Goal: Task Accomplishment & Management: Complete application form

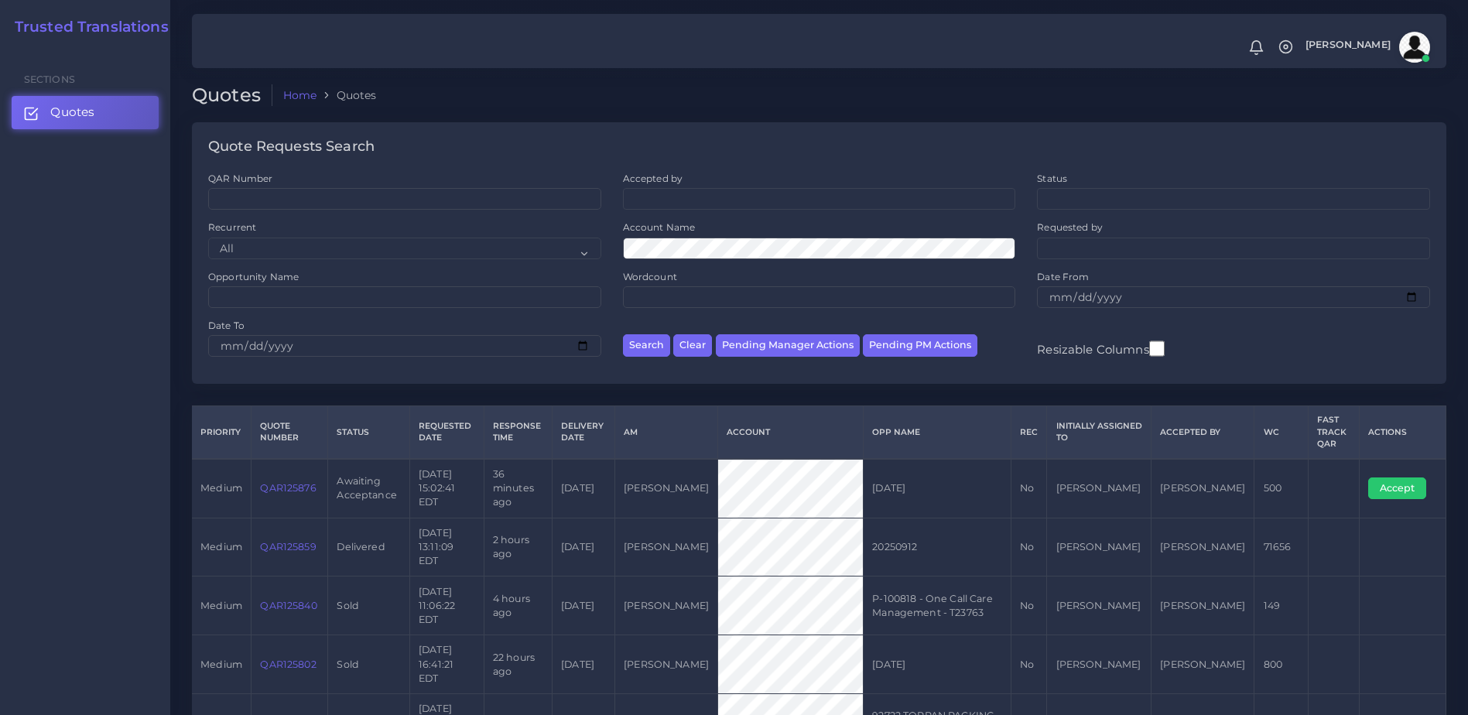
click at [299, 541] on link "QAR125859" at bounding box center [288, 547] width 56 height 12
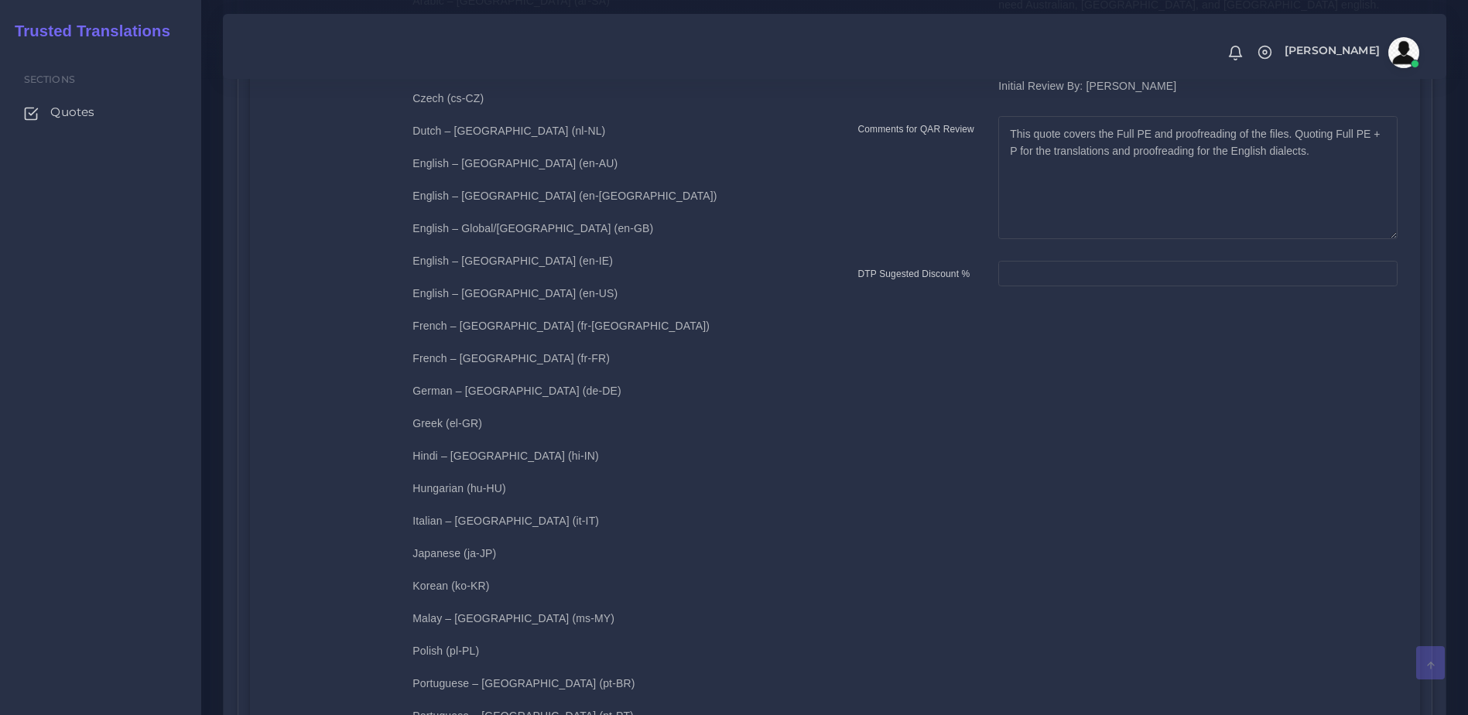
scroll to position [833, 0]
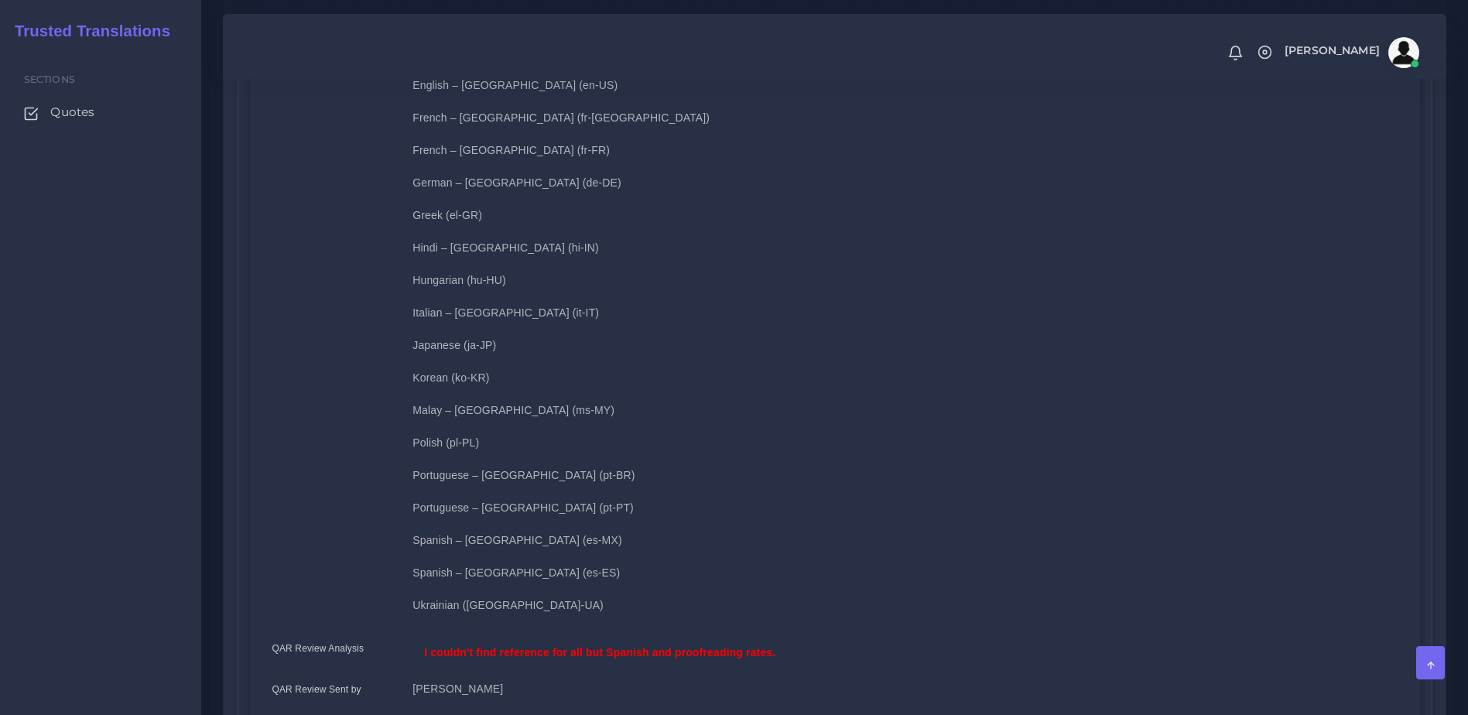
drag, startPoint x: 1469, startPoint y: 258, endPoint x: 1473, endPoint y: 275, distance: 17.5
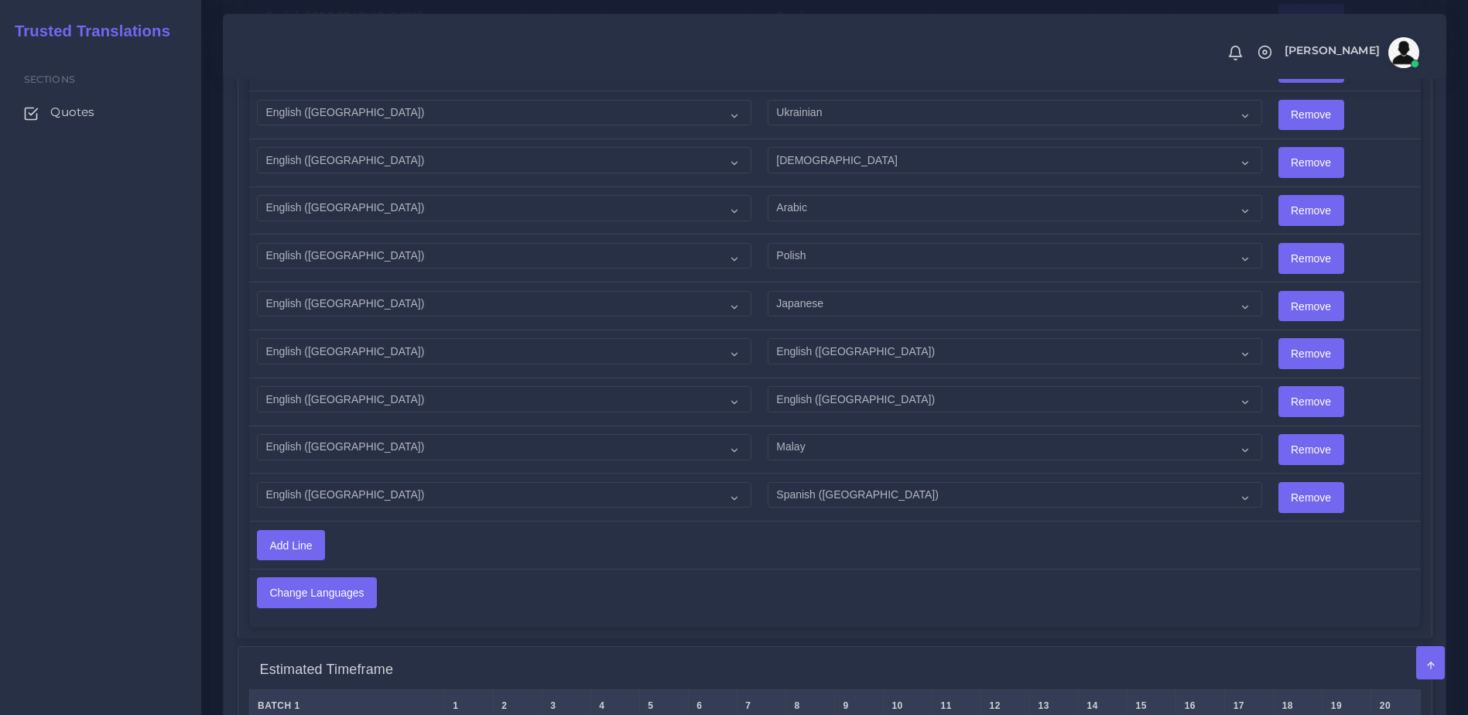
scroll to position [2671, 0]
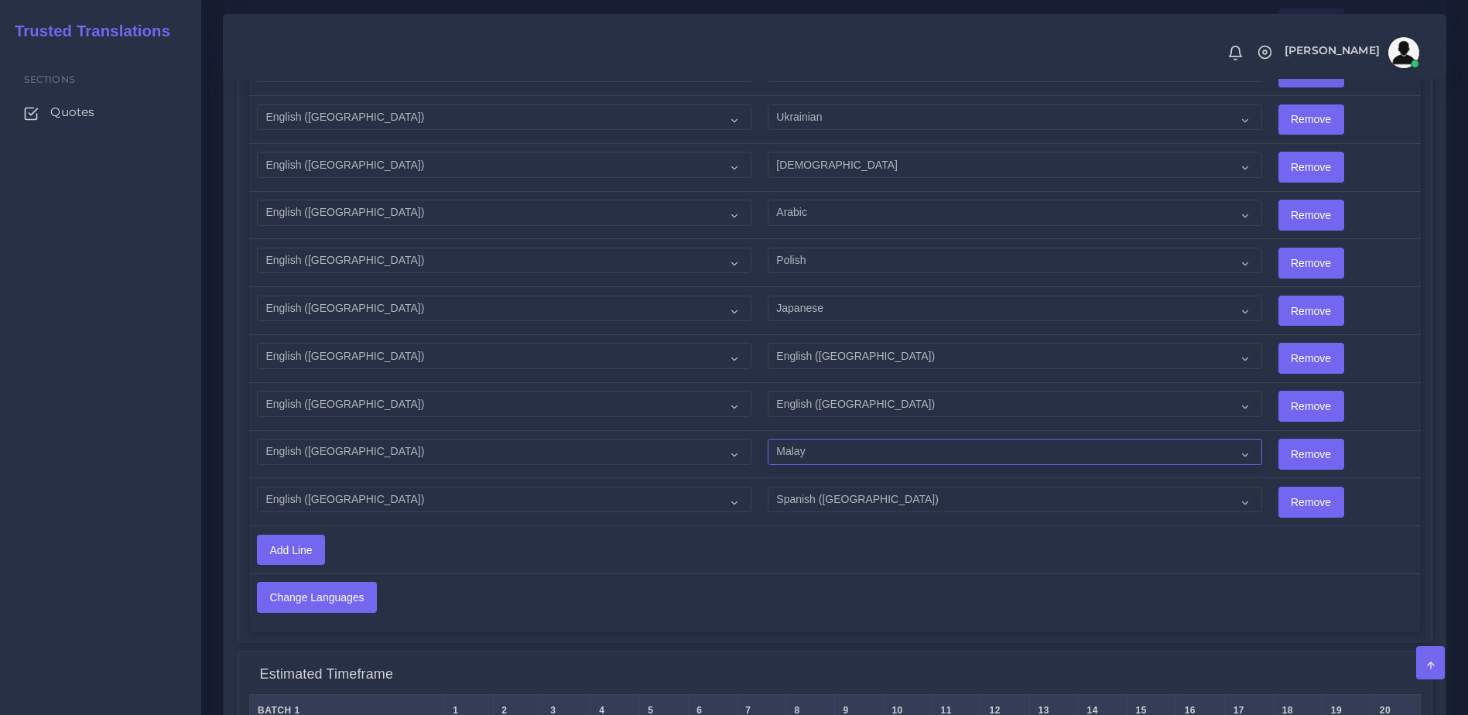
click at [784, 439] on select "Acoli Afar Afrikaans Akan Akateko Albanian American Sign Language (ASL) Amharic…" at bounding box center [1015, 452] width 495 height 26
click at [803, 439] on select "Acoli Afar Afrikaans Akan Akateko Albanian American Sign Language (ASL) Amharic…" at bounding box center [1015, 452] width 495 height 26
click at [815, 440] on select "Acoli Afar Afrikaans Akan Akateko Albanian American Sign Language (ASL) Amharic…" at bounding box center [1015, 452] width 495 height 26
click at [782, 441] on select "Acoli Afar Afrikaans Akan Akateko Albanian American Sign Language (ASL) Amharic…" at bounding box center [1015, 452] width 495 height 26
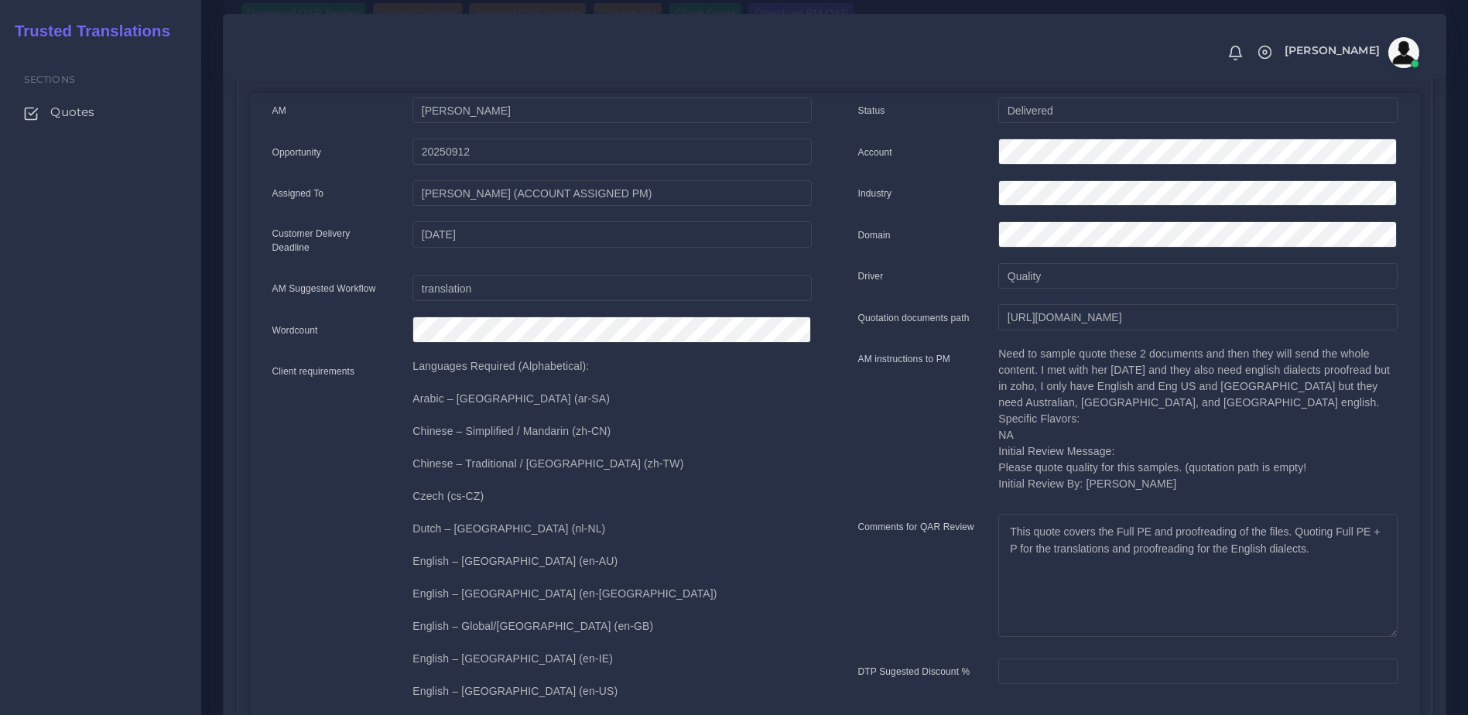
scroll to position [223, 0]
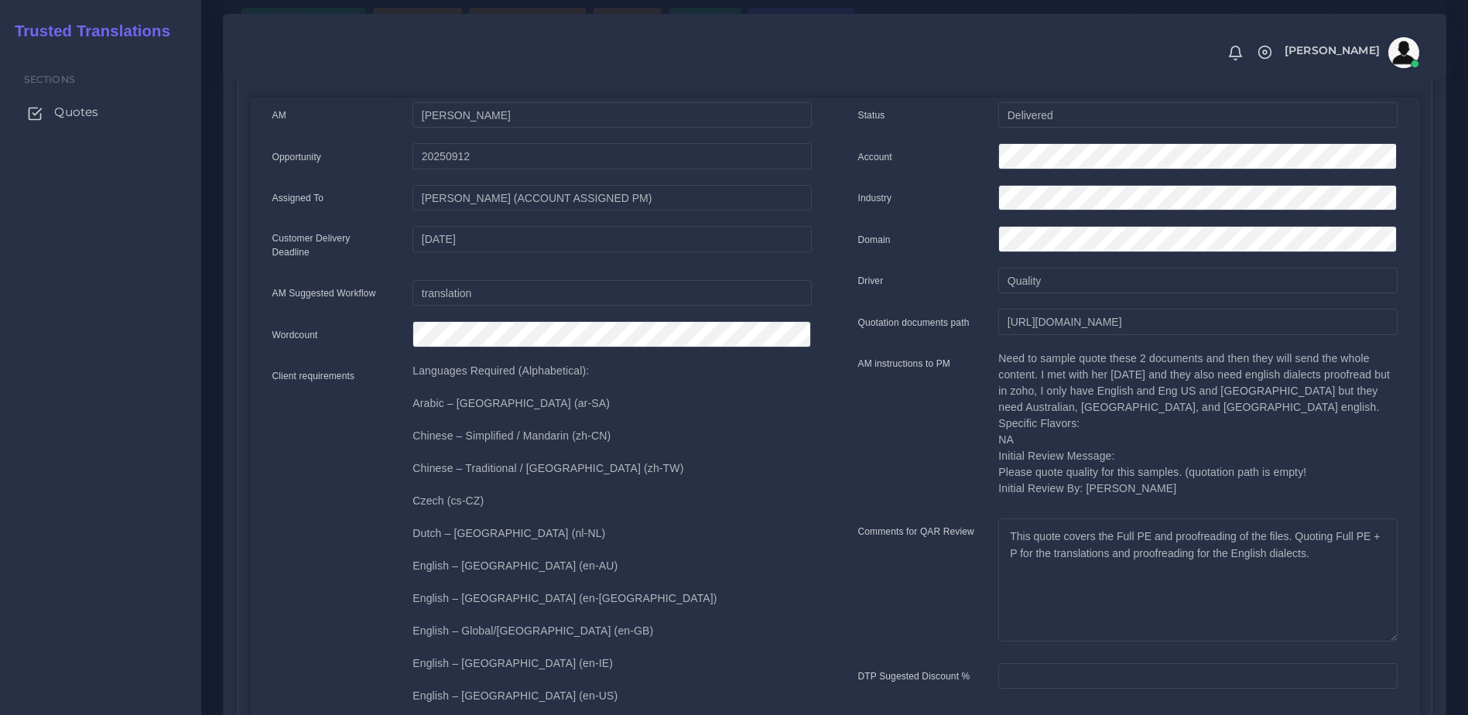
click at [109, 108] on link "Quotes" at bounding box center [101, 112] width 178 height 33
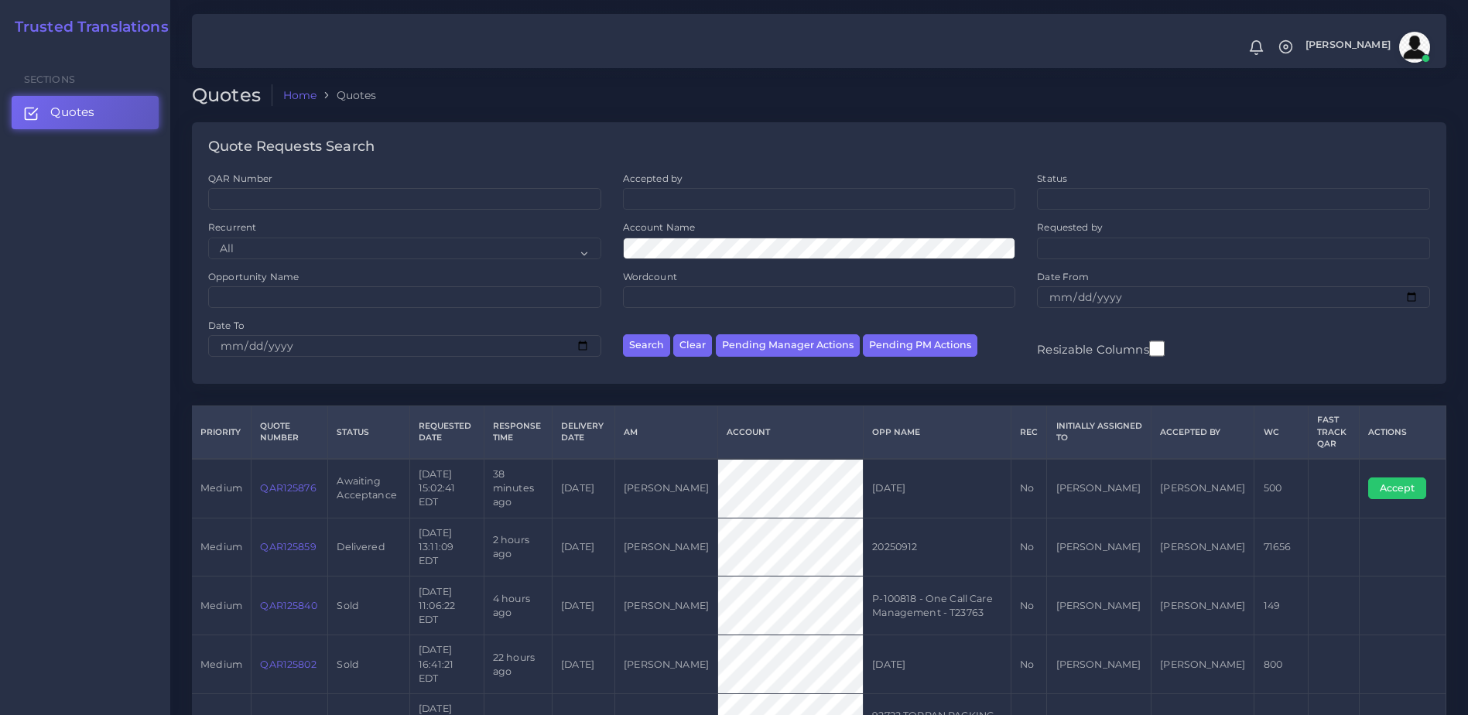
click at [293, 486] on link "QAR125876" at bounding box center [288, 488] width 56 height 12
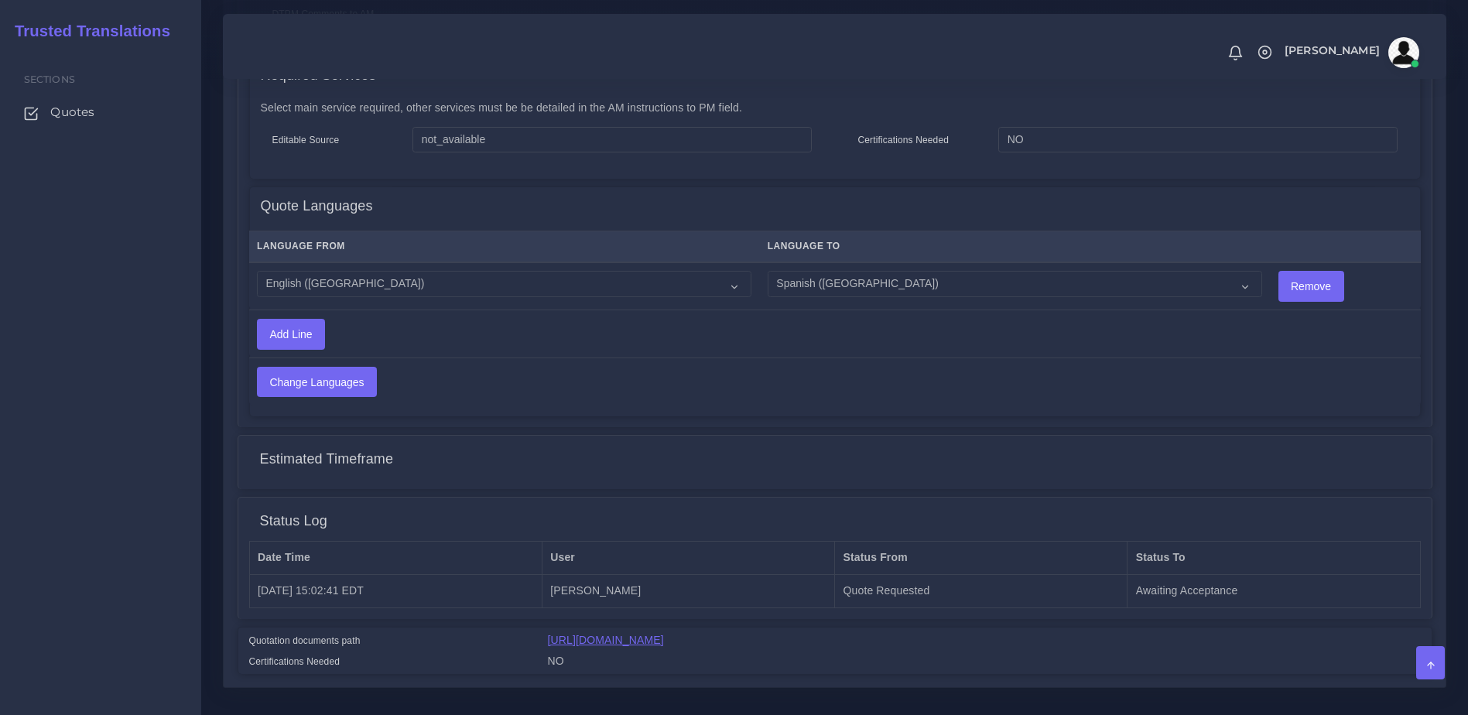
scroll to position [751, 0]
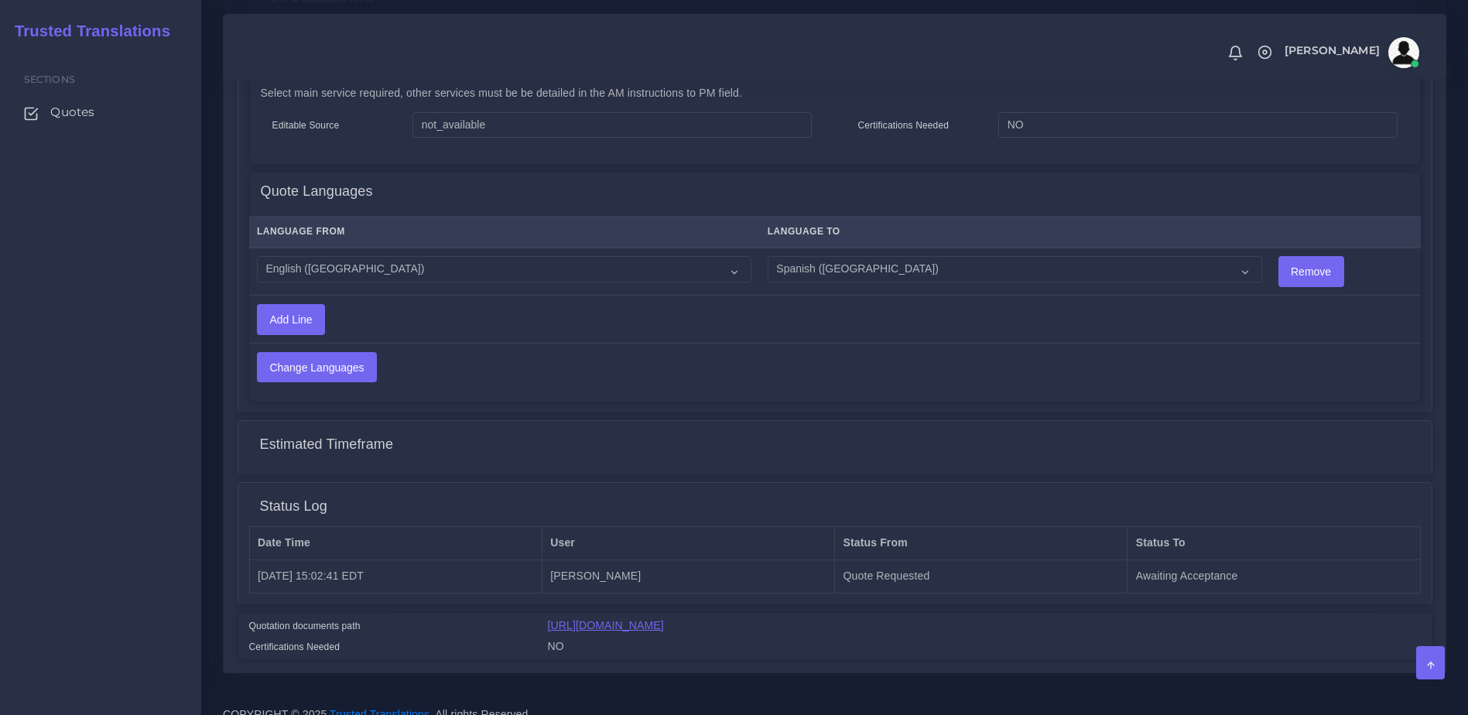
click at [664, 619] on link "https://workdrive.zoho.com/fgoh3e43b1a1fe2124b65bedd7c3c51a0e040/teams/fgoh3e43…" at bounding box center [606, 625] width 116 height 12
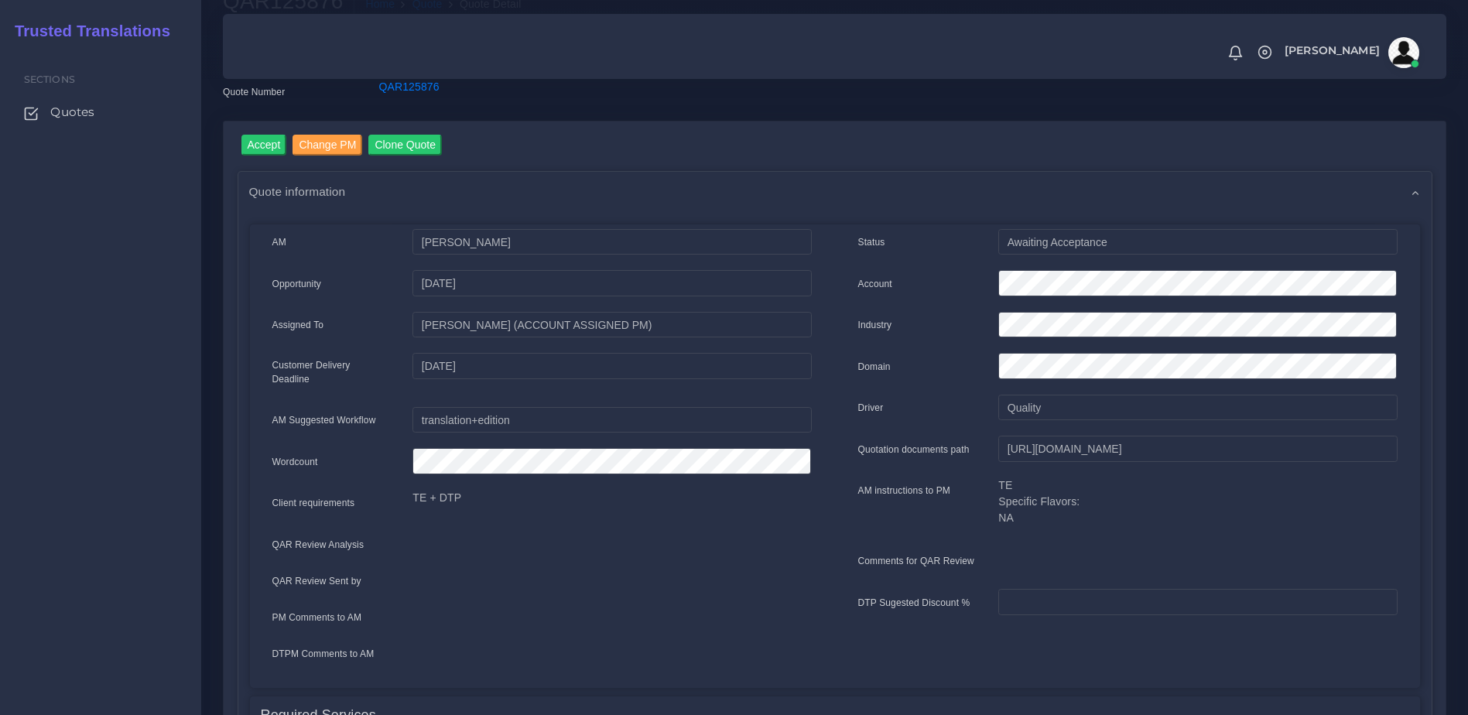
scroll to position [84, 0]
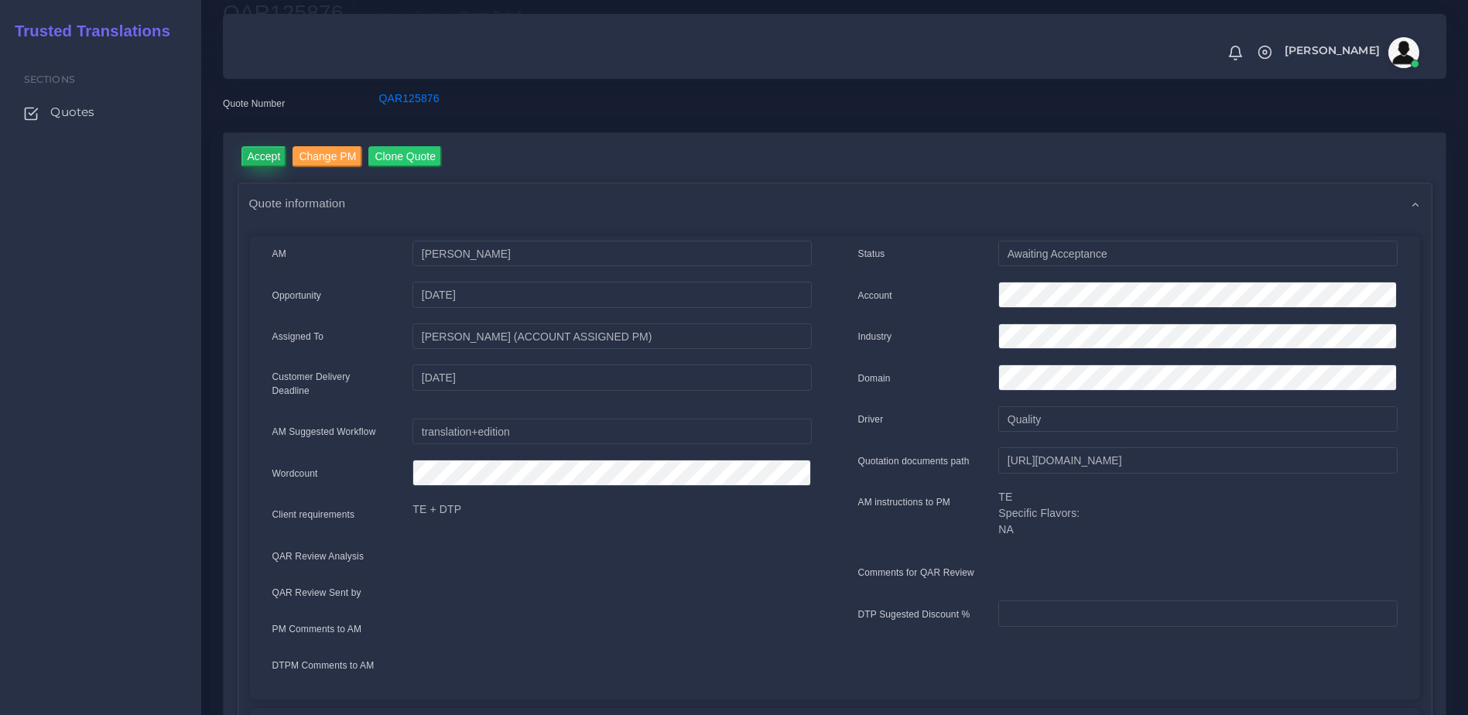
click at [261, 162] on input "Accept" at bounding box center [264, 156] width 46 height 21
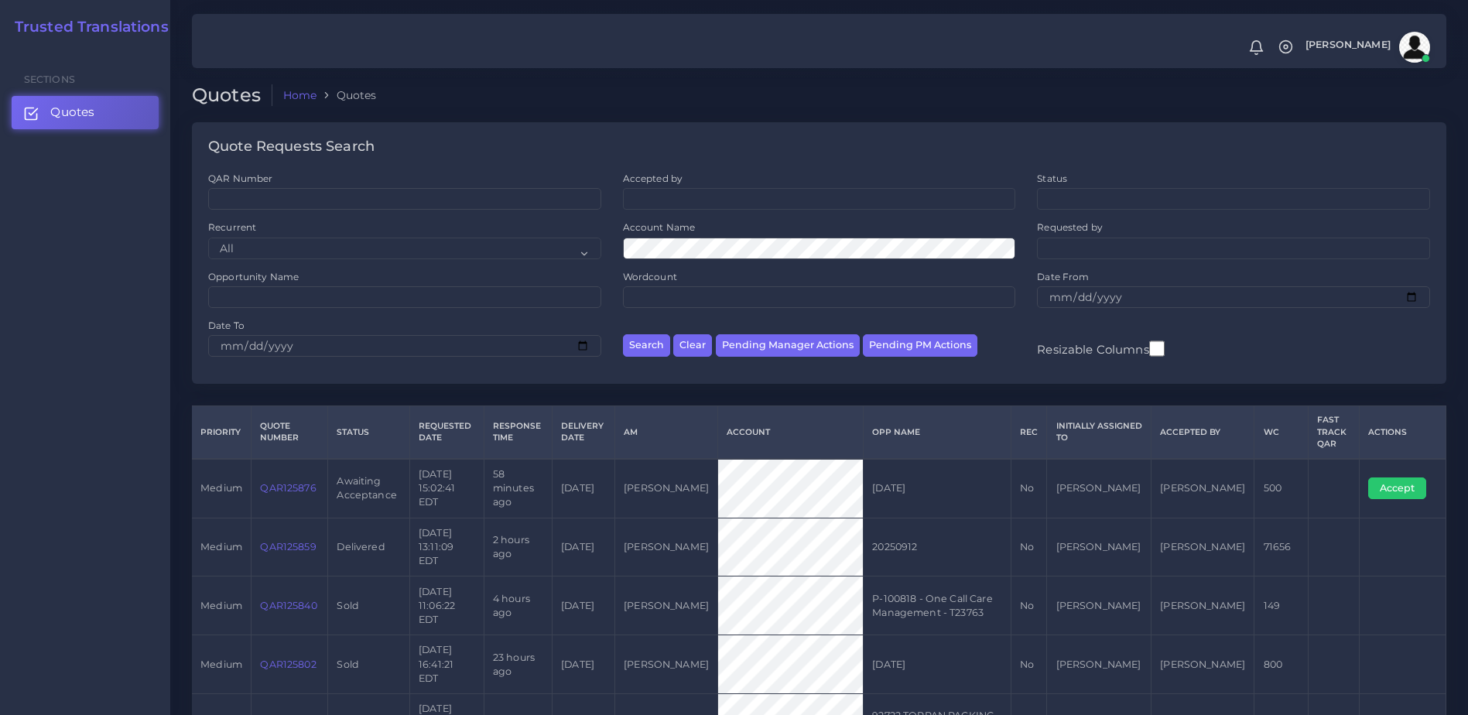
click at [286, 541] on link "QAR125859" at bounding box center [288, 547] width 56 height 12
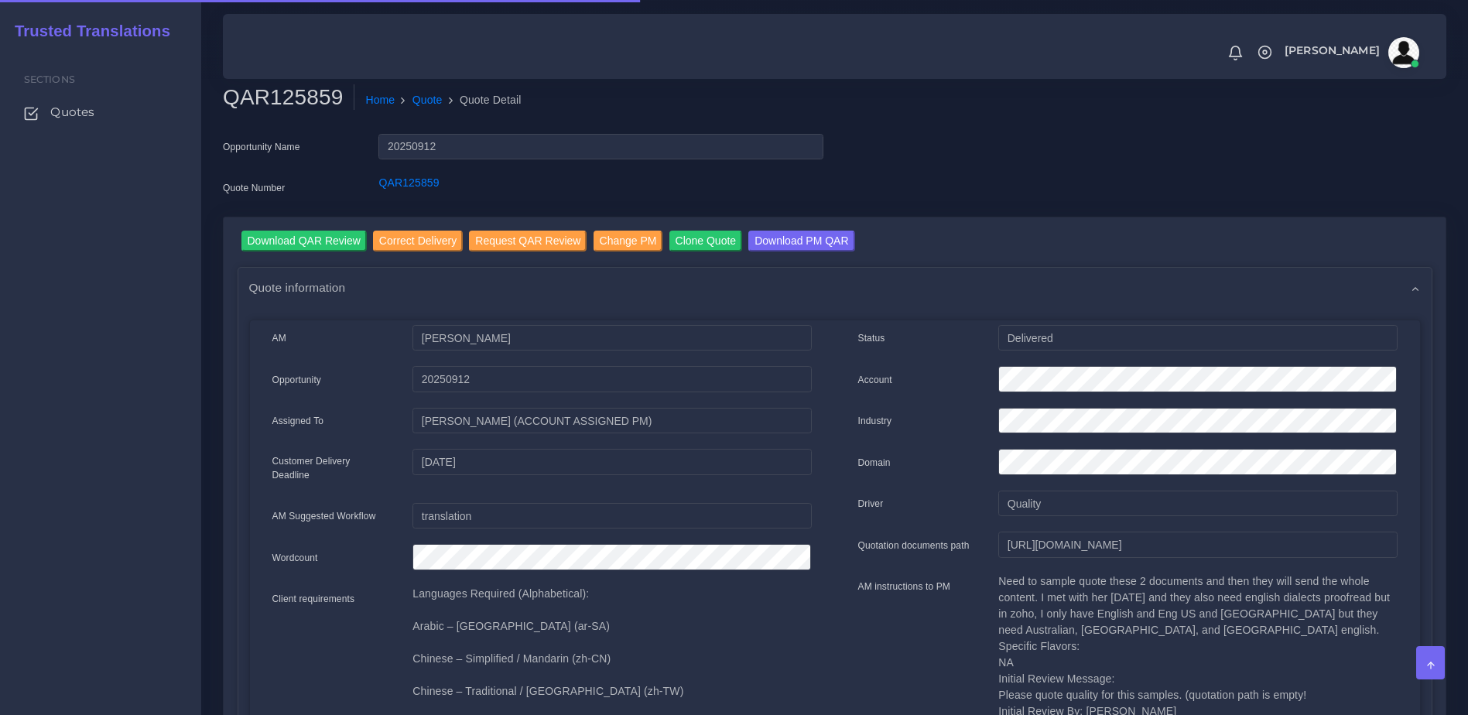
click at [875, 630] on div "AM instructions to PM" at bounding box center [917, 651] width 141 height 157
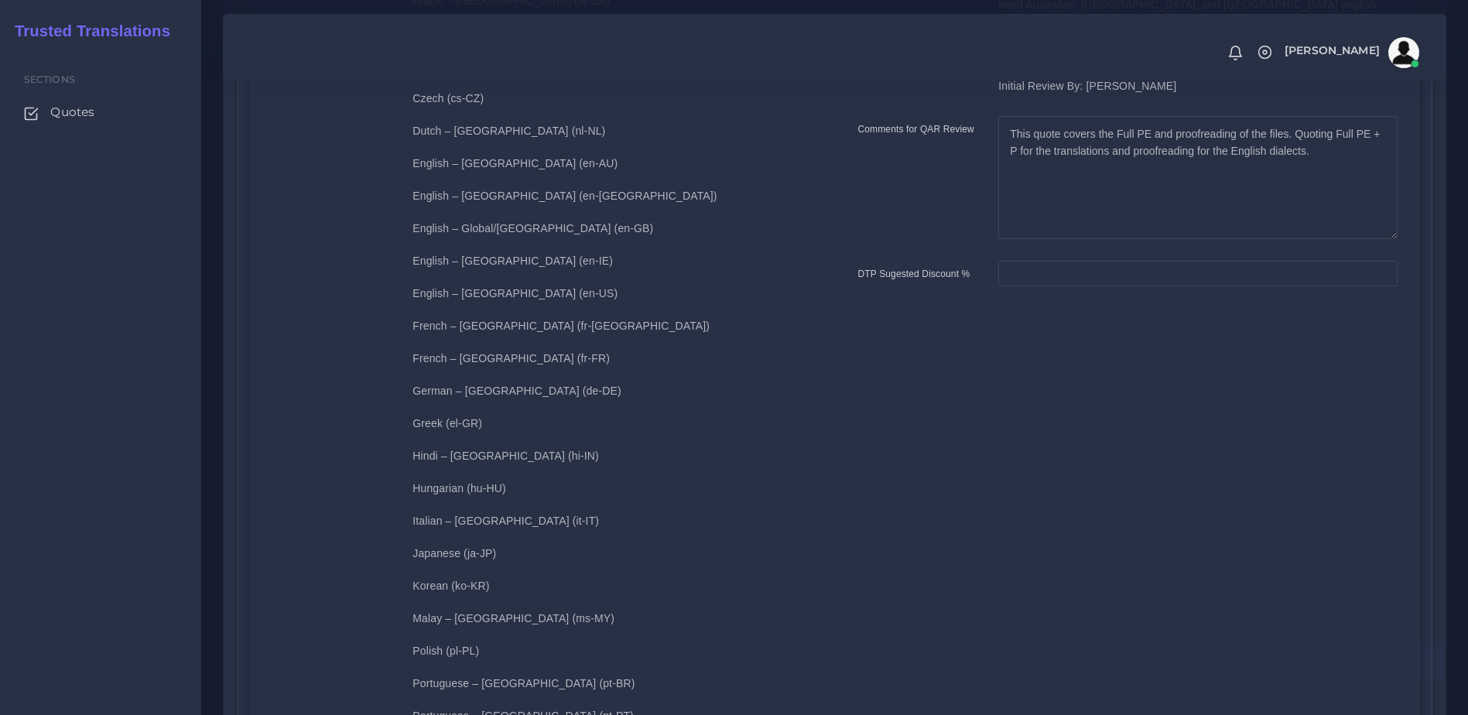
scroll to position [1041, 0]
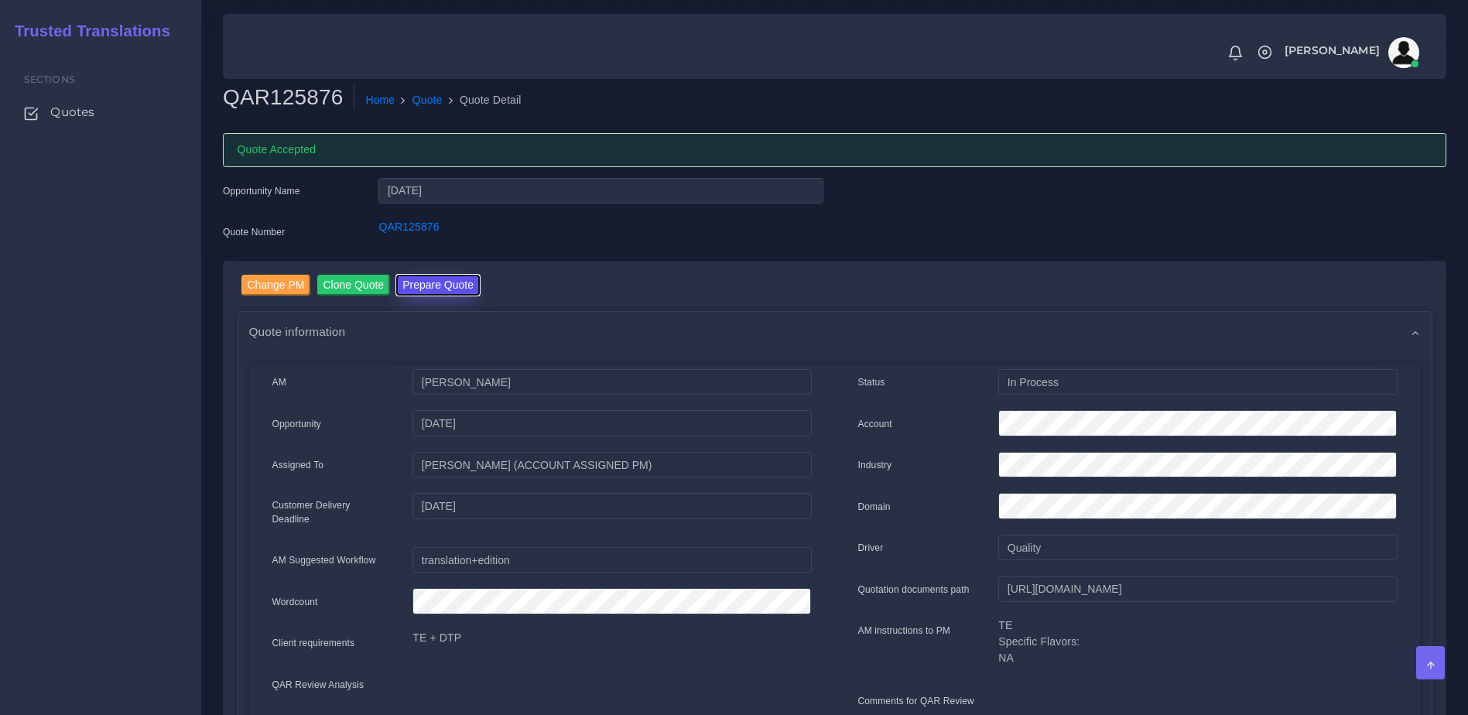
click at [447, 279] on button "Prepare Quote" at bounding box center [438, 285] width 84 height 21
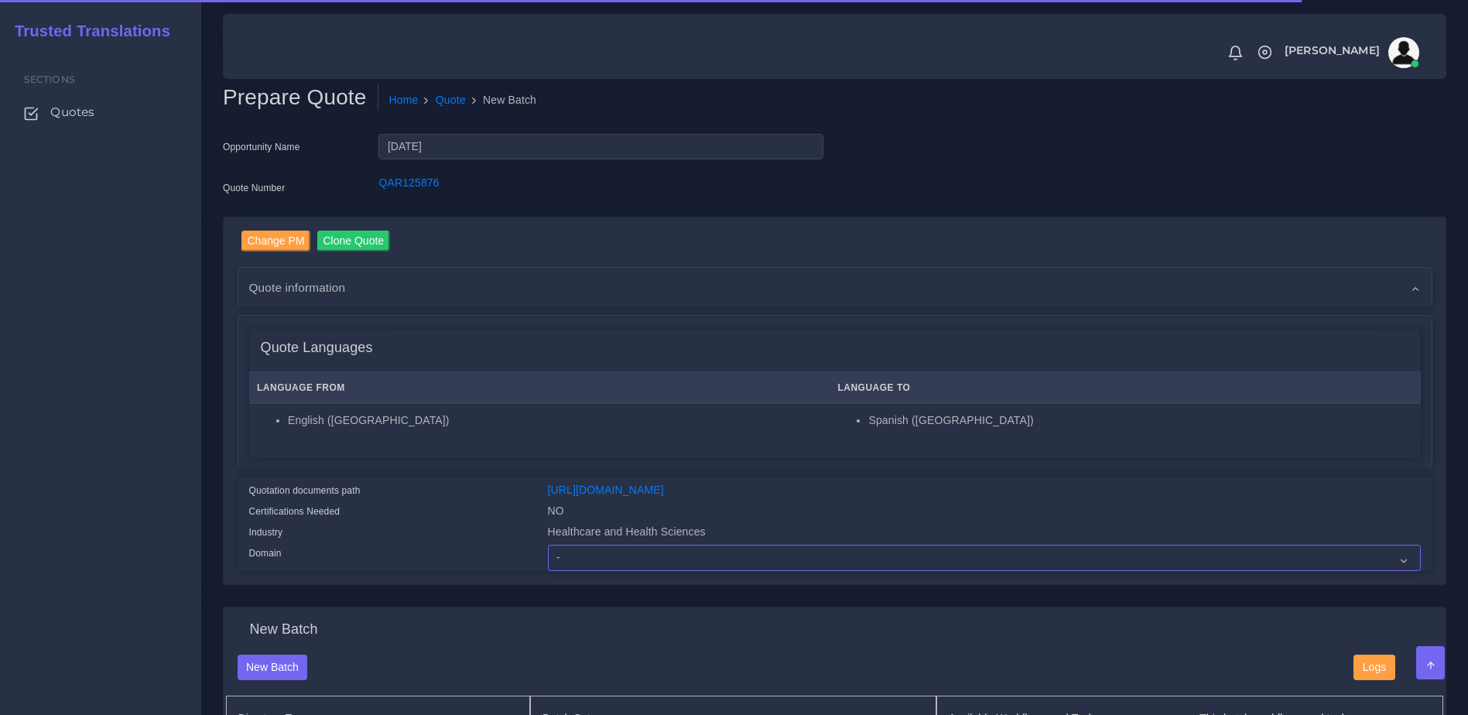
click at [626, 561] on select "- Advertising and Media Agriculture, Forestry and Fishing Architecture, Buildin…" at bounding box center [984, 558] width 873 height 26
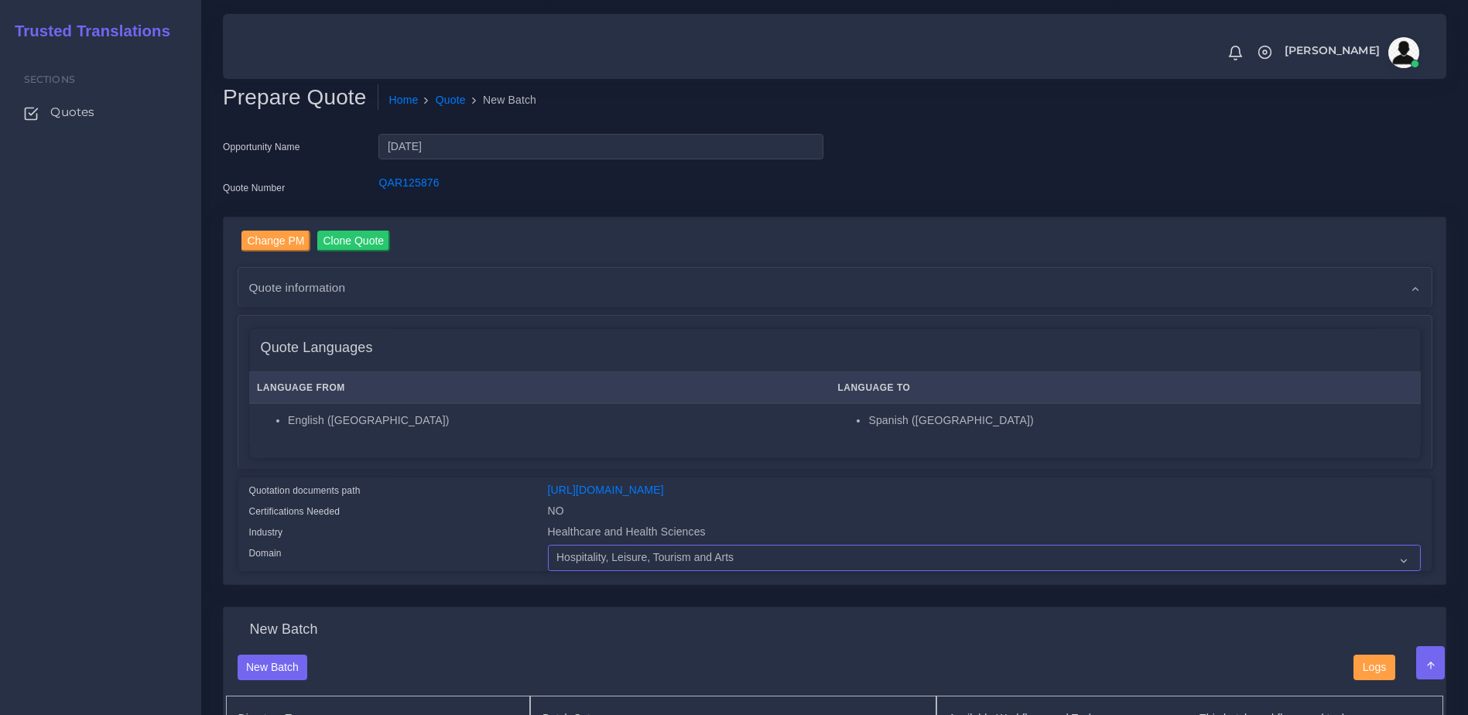
click at [548, 556] on select "- Advertising and Media Agriculture, Forestry and Fishing Architecture, Buildin…" at bounding box center [984, 558] width 873 height 26
click at [639, 571] on select "- Advertising and Media Agriculture, Forestry and Fishing Architecture, Buildin…" at bounding box center [984, 558] width 873 height 26
select select "Healthcare and Health Sciences"
click at [548, 556] on select "- Advertising and Media Agriculture, Forestry and Fishing Architecture, Buildin…" at bounding box center [984, 558] width 873 height 26
click at [515, 492] on div "Quotation documents path" at bounding box center [387, 492] width 299 height 21
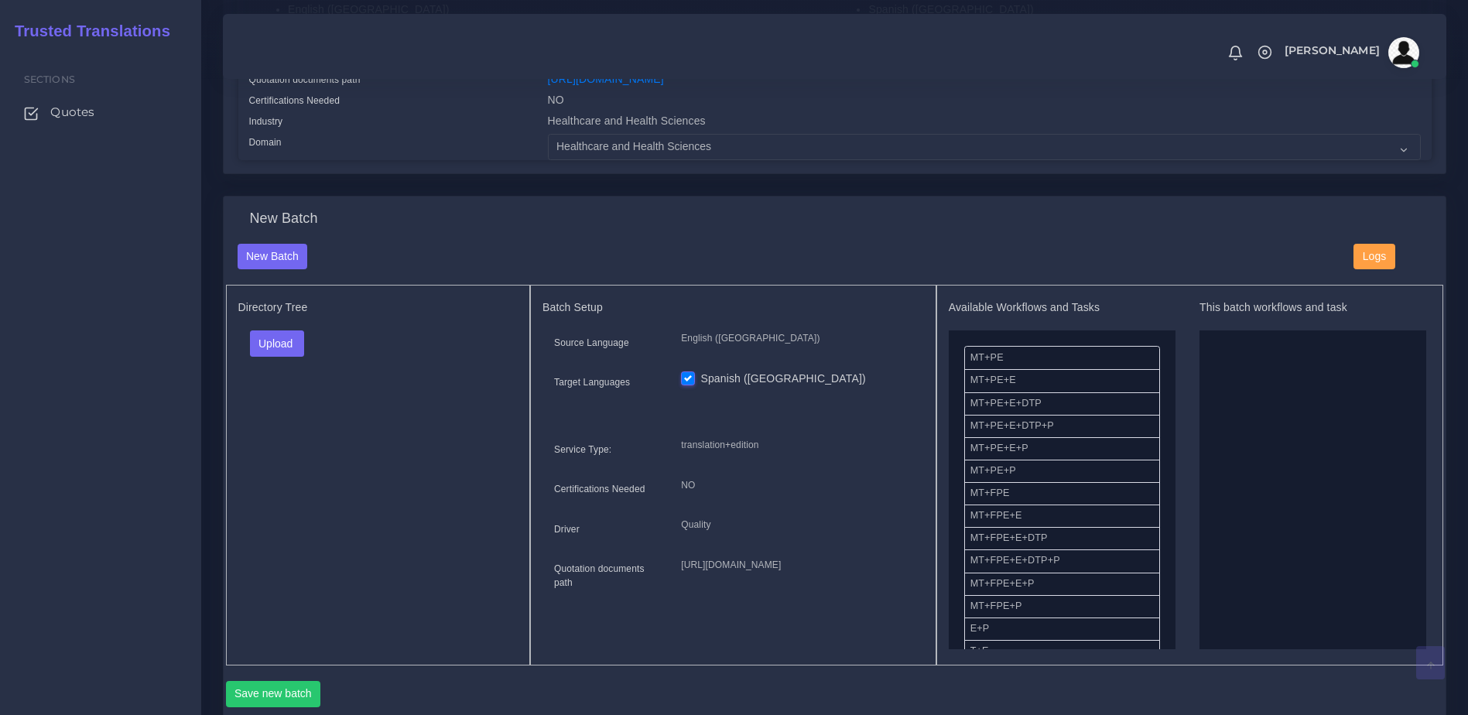
scroll to position [423, 0]
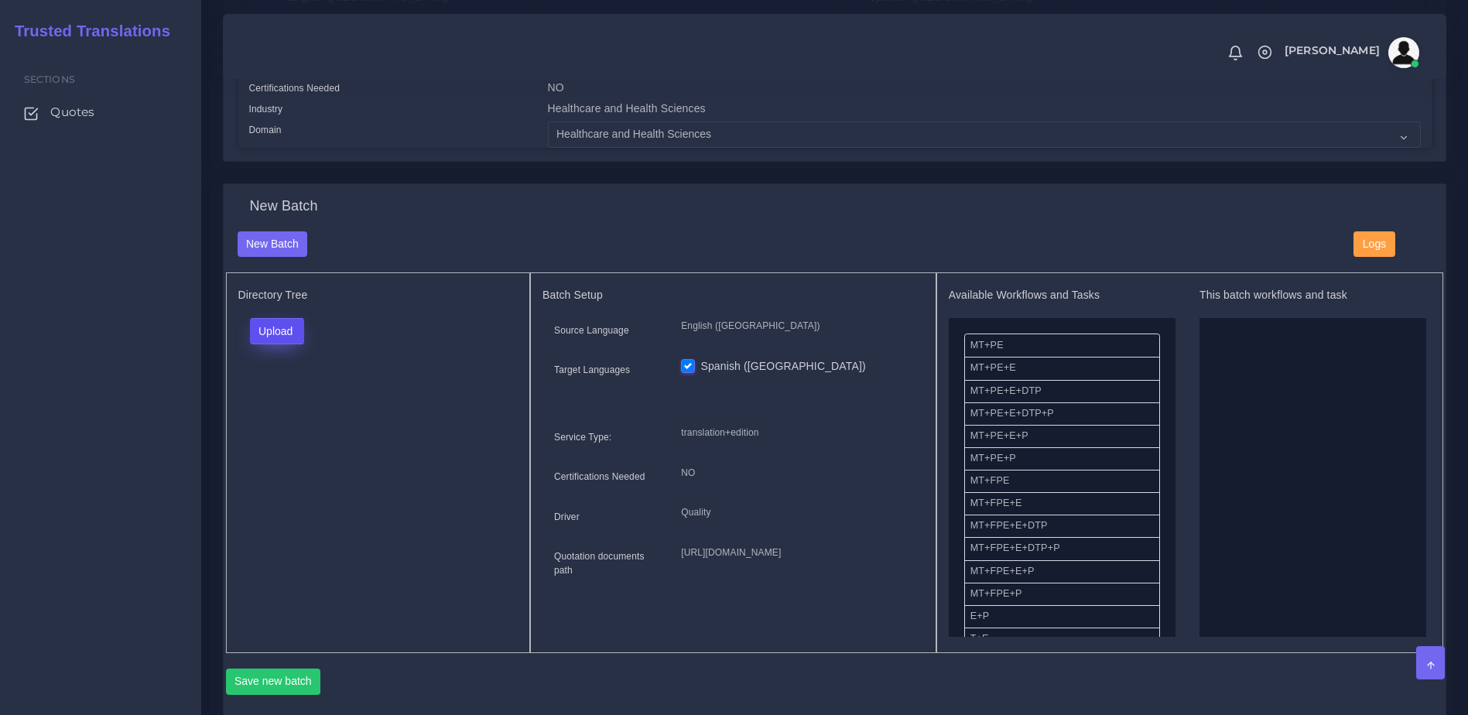
click at [303, 344] on button "Upload" at bounding box center [277, 331] width 55 height 26
click at [289, 412] on div "Folder Files" at bounding box center [304, 381] width 108 height 62
click at [294, 341] on button "Upload" at bounding box center [277, 331] width 55 height 26
click at [288, 396] on label "Files" at bounding box center [304, 390] width 107 height 19
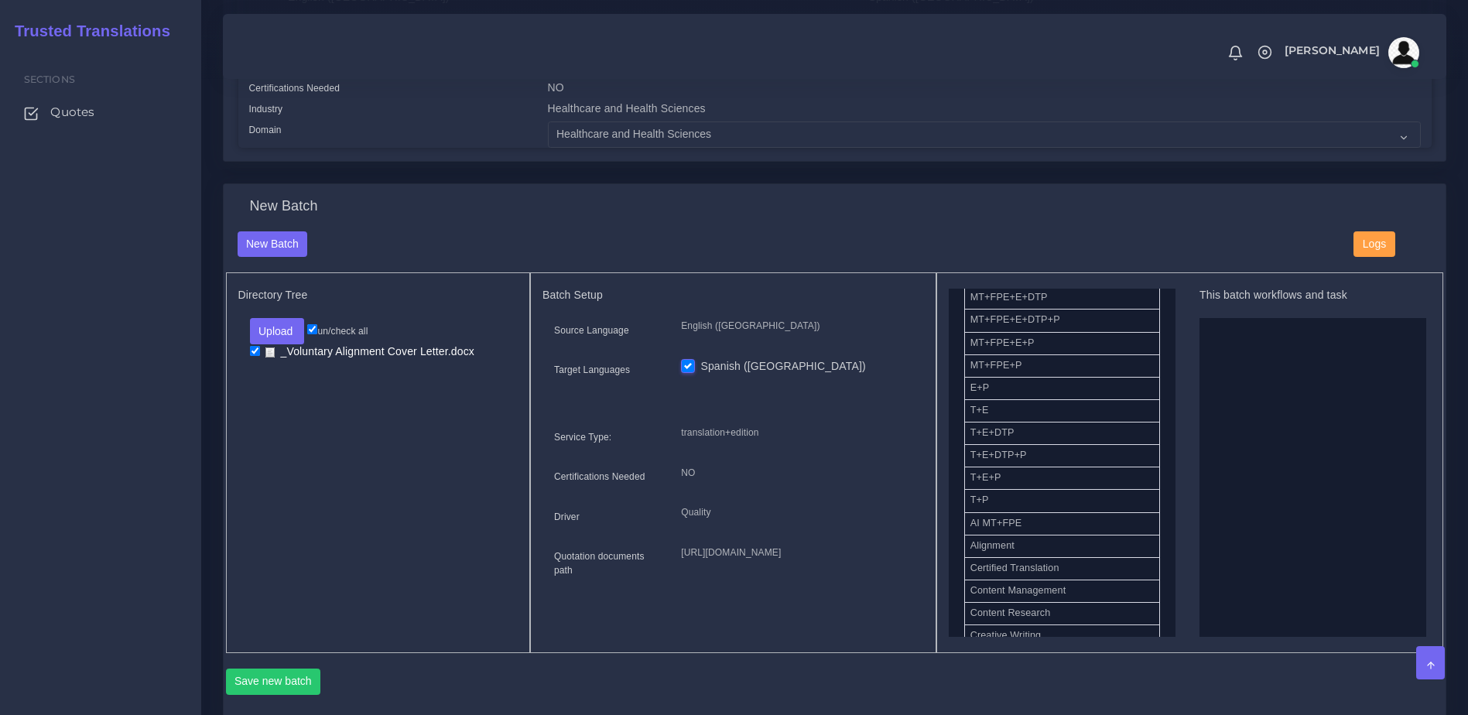
scroll to position [254, 0]
drag, startPoint x: 974, startPoint y: 465, endPoint x: 1195, endPoint y: 440, distance: 222.7
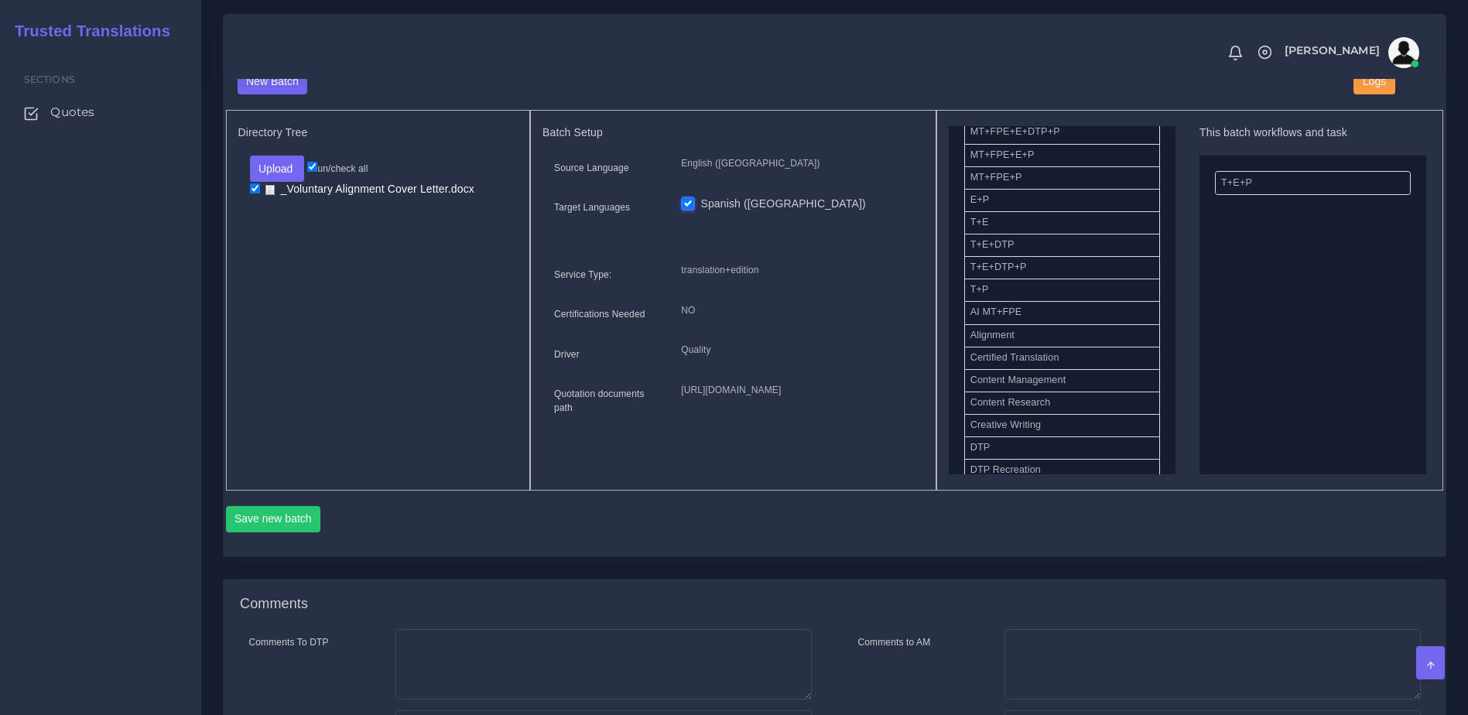
scroll to position [614, 0]
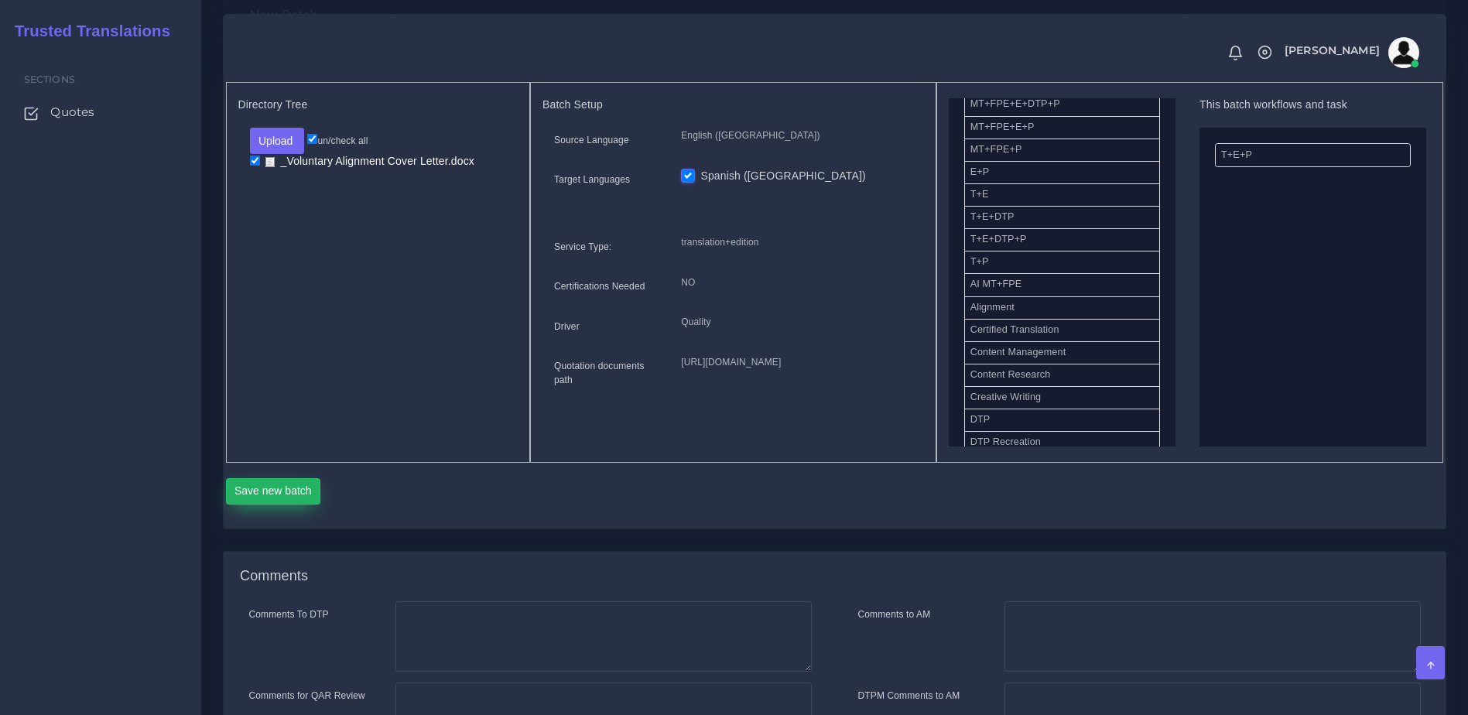
click at [272, 505] on button "Save new batch" at bounding box center [273, 491] width 95 height 26
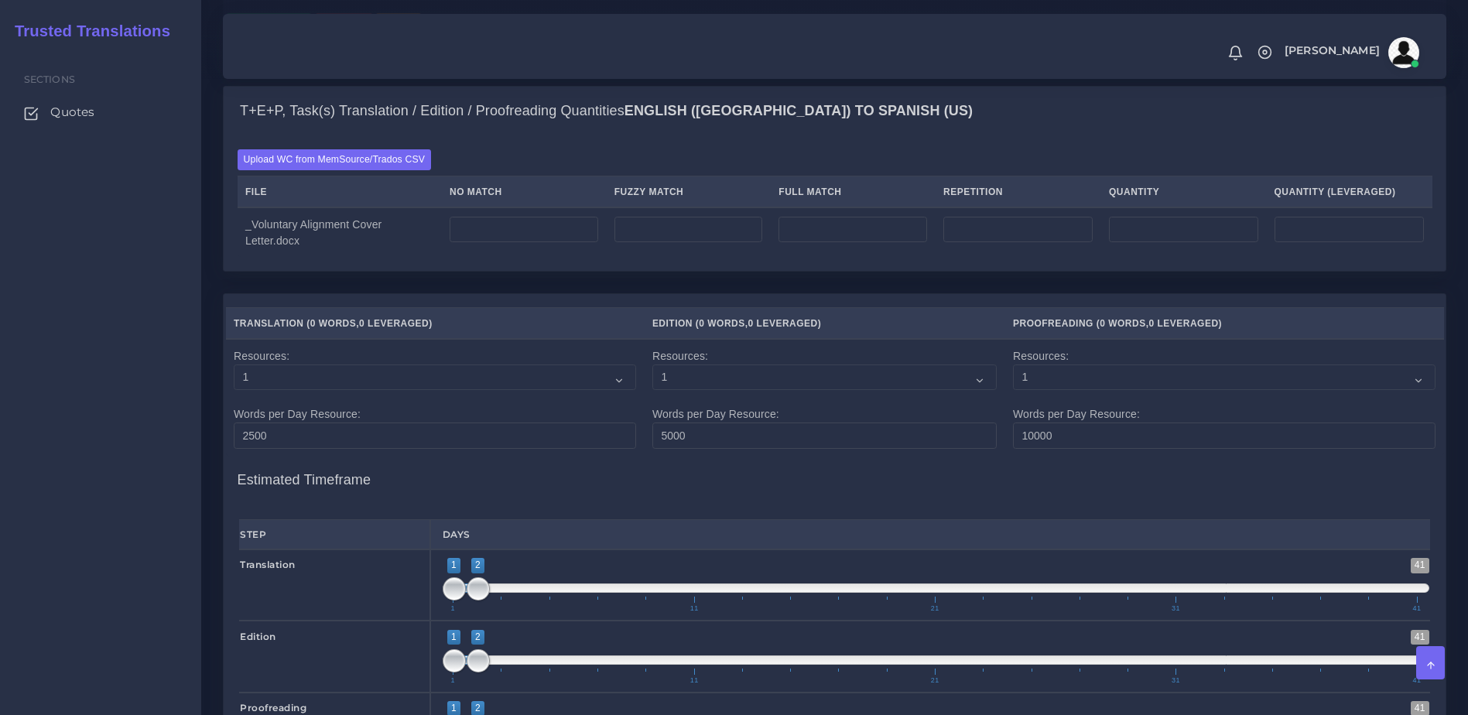
scroll to position [1083, 0]
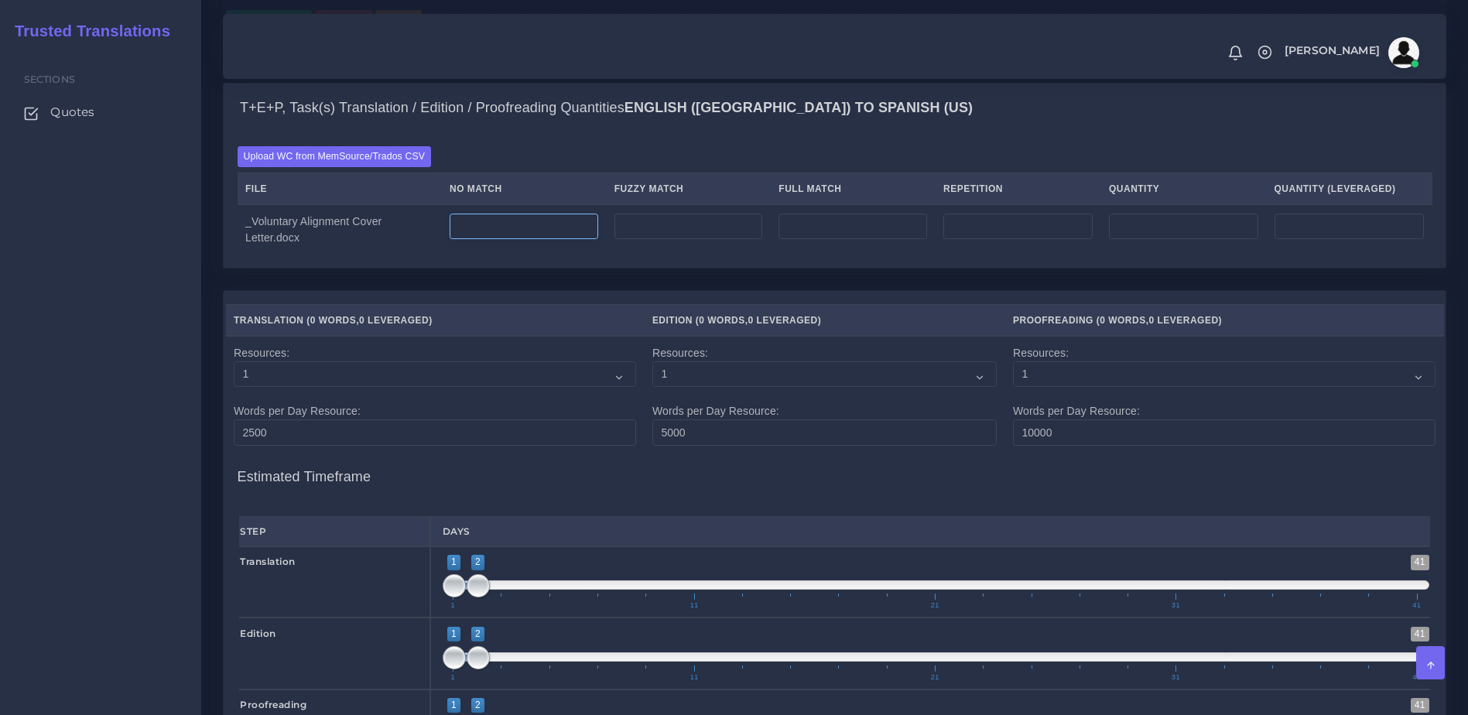
click at [556, 240] on input "number" at bounding box center [524, 227] width 149 height 26
type input "0"
type input "306"
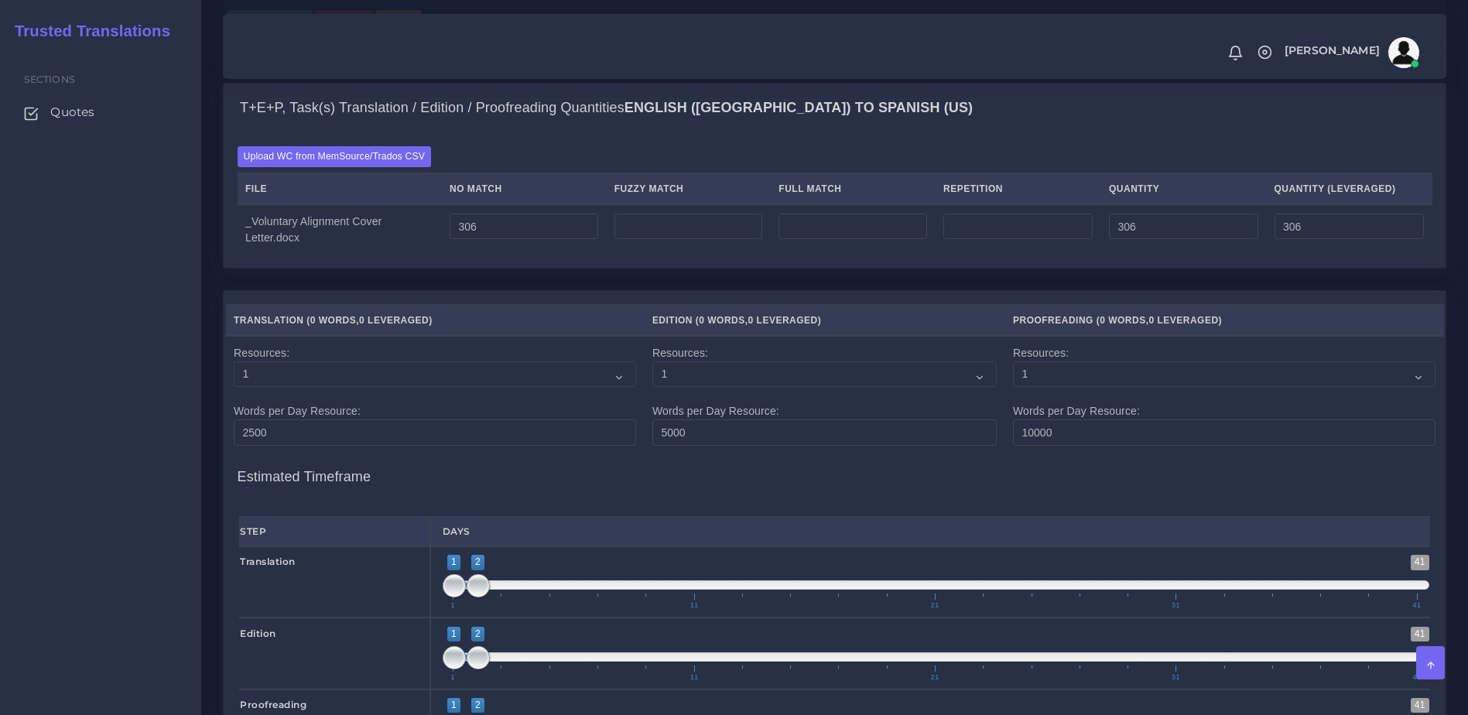
click at [613, 337] on th "Translation ( 0 Words , 0 Leveraged )" at bounding box center [435, 321] width 419 height 32
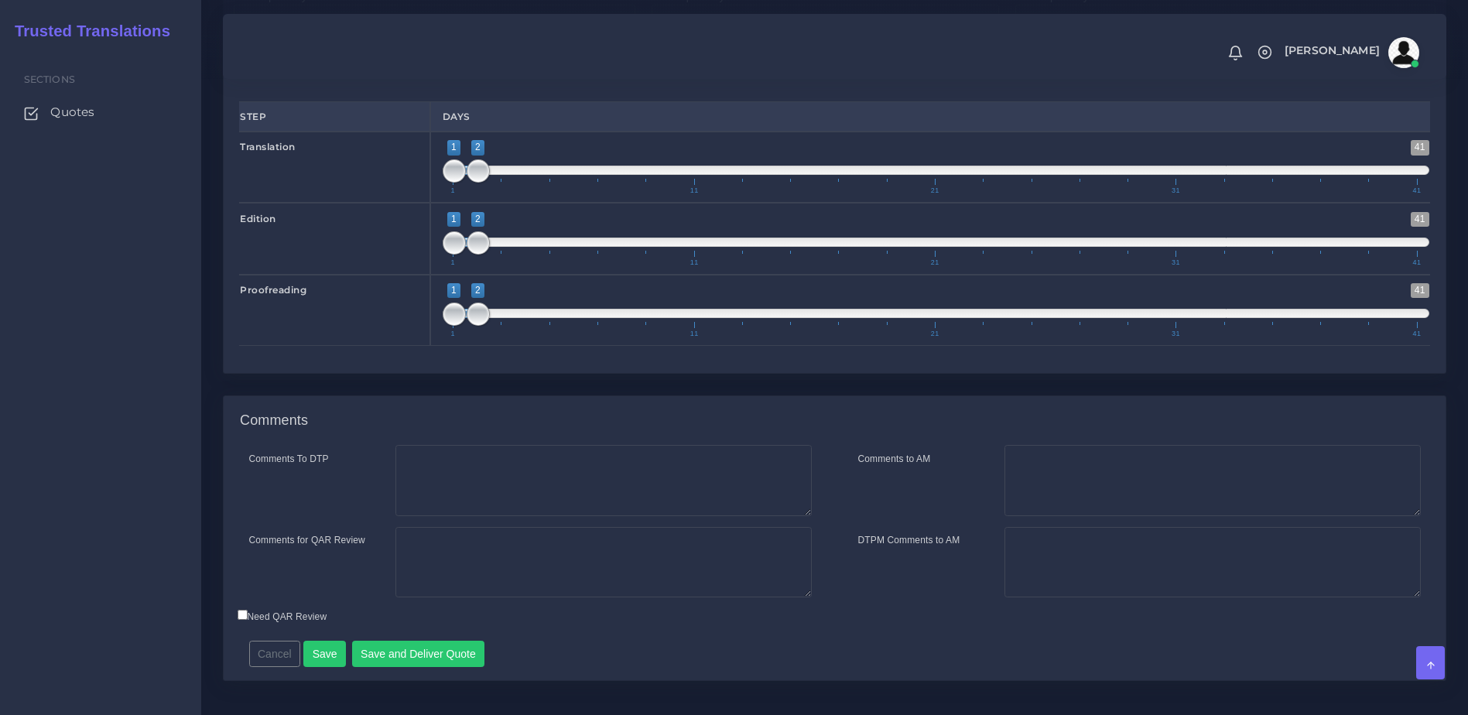
scroll to position [1576, 0]
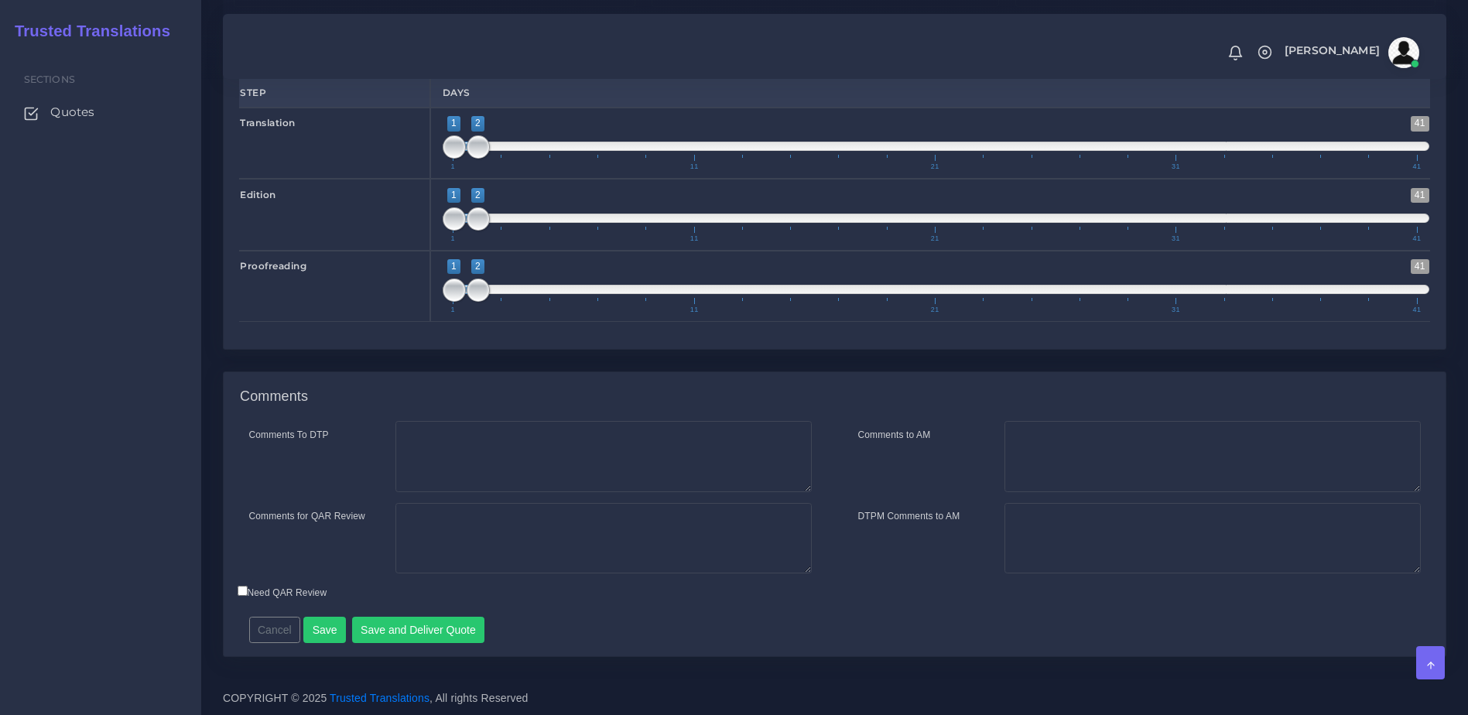
type input "1;1"
drag, startPoint x: 477, startPoint y: 144, endPoint x: 436, endPoint y: 144, distance: 41.0
click at [436, 144] on div "1 41 1 1 1 — 1 1 11 21 31 41 1;1" at bounding box center [936, 143] width 1012 height 71
type input "1;1"
drag, startPoint x: 479, startPoint y: 210, endPoint x: 437, endPoint y: 211, distance: 41.8
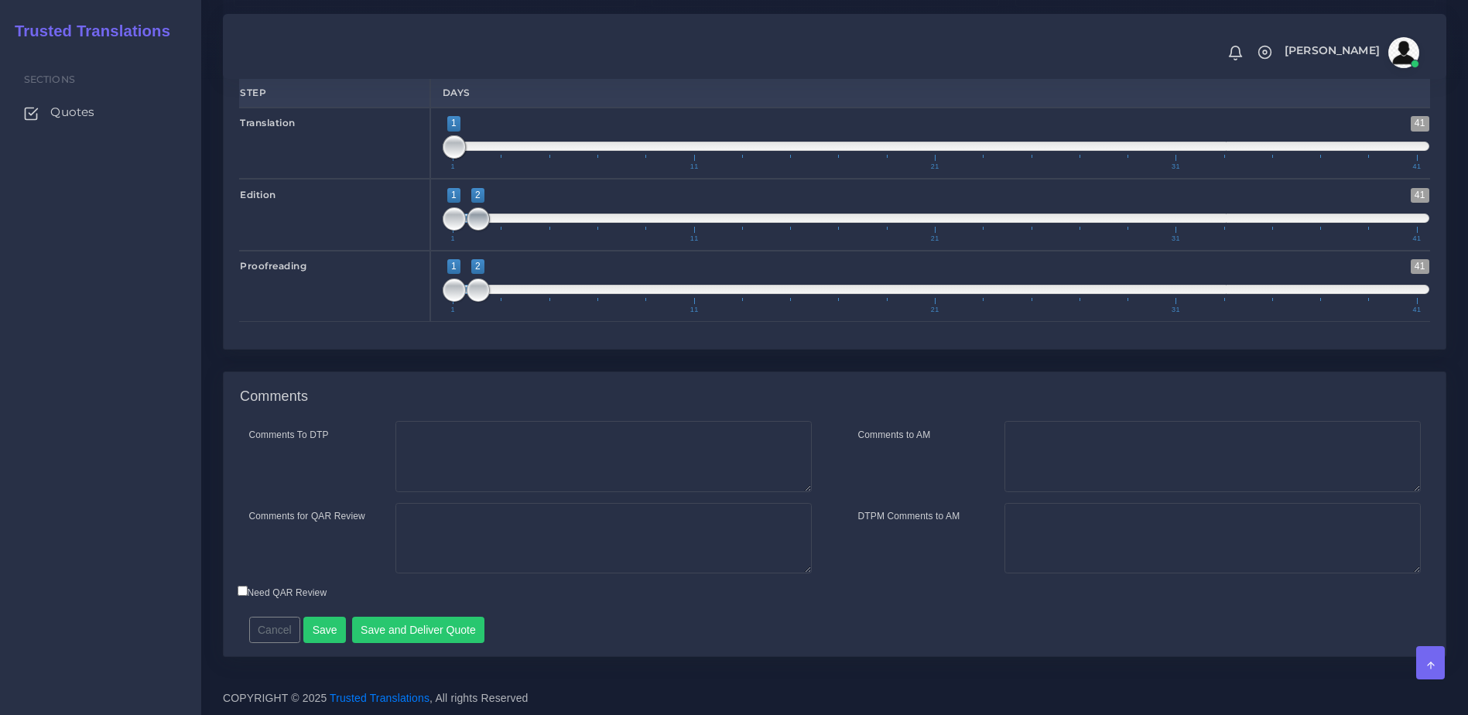
click at [437, 211] on div "1 41 1 2 1 — 2 1 11 21 31 41 1;1" at bounding box center [936, 214] width 1012 height 71
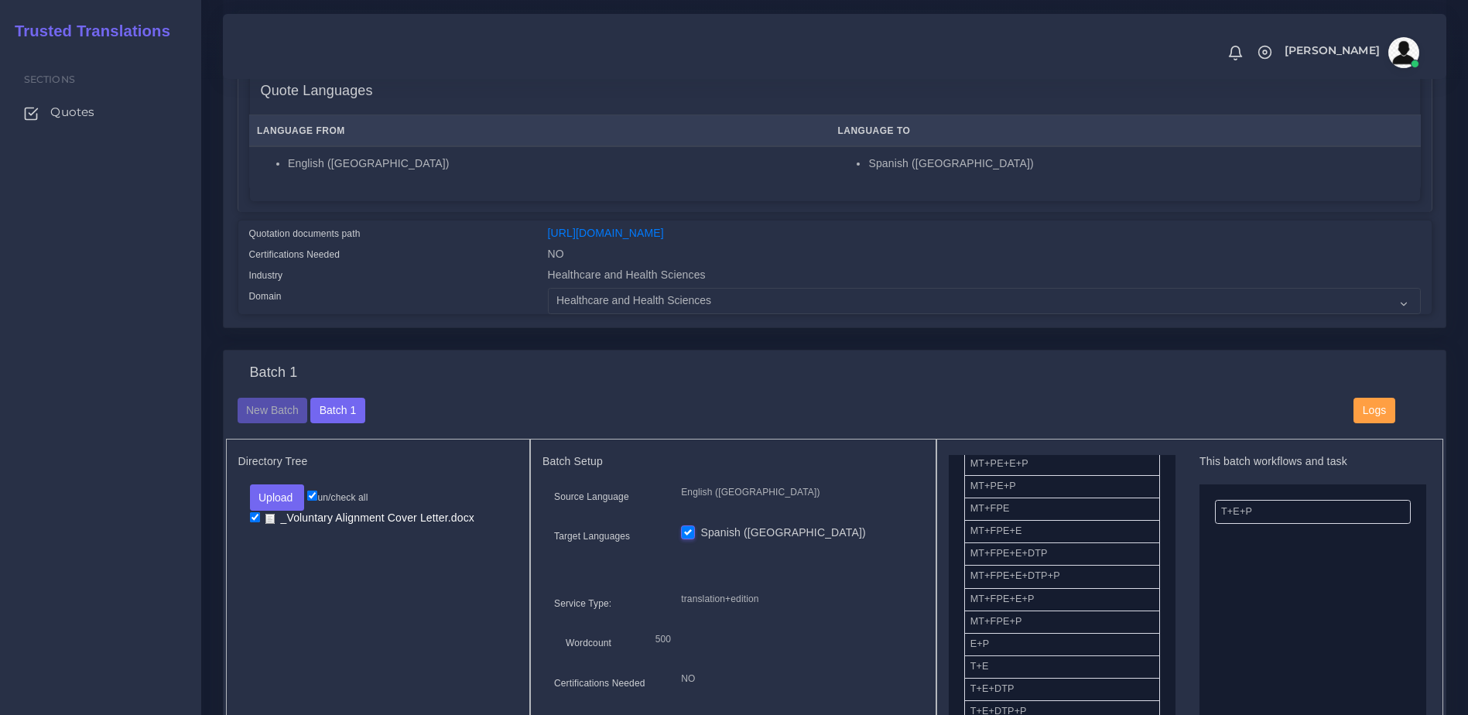
scroll to position [147, 0]
drag, startPoint x: 1002, startPoint y: 515, endPoint x: 1273, endPoint y: 549, distance: 273.1
drag, startPoint x: 1255, startPoint y: 524, endPoint x: 1068, endPoint y: 549, distance: 188.9
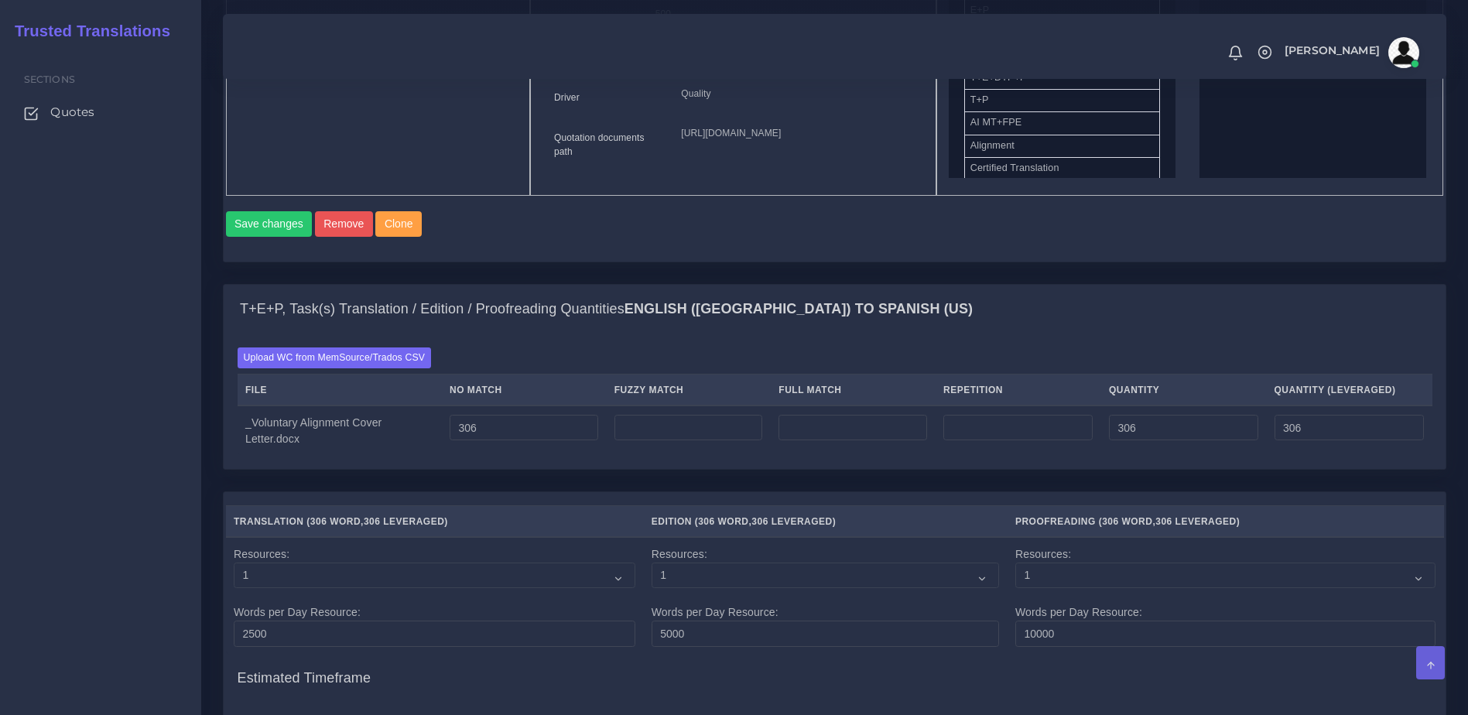
scroll to position [1090, 0]
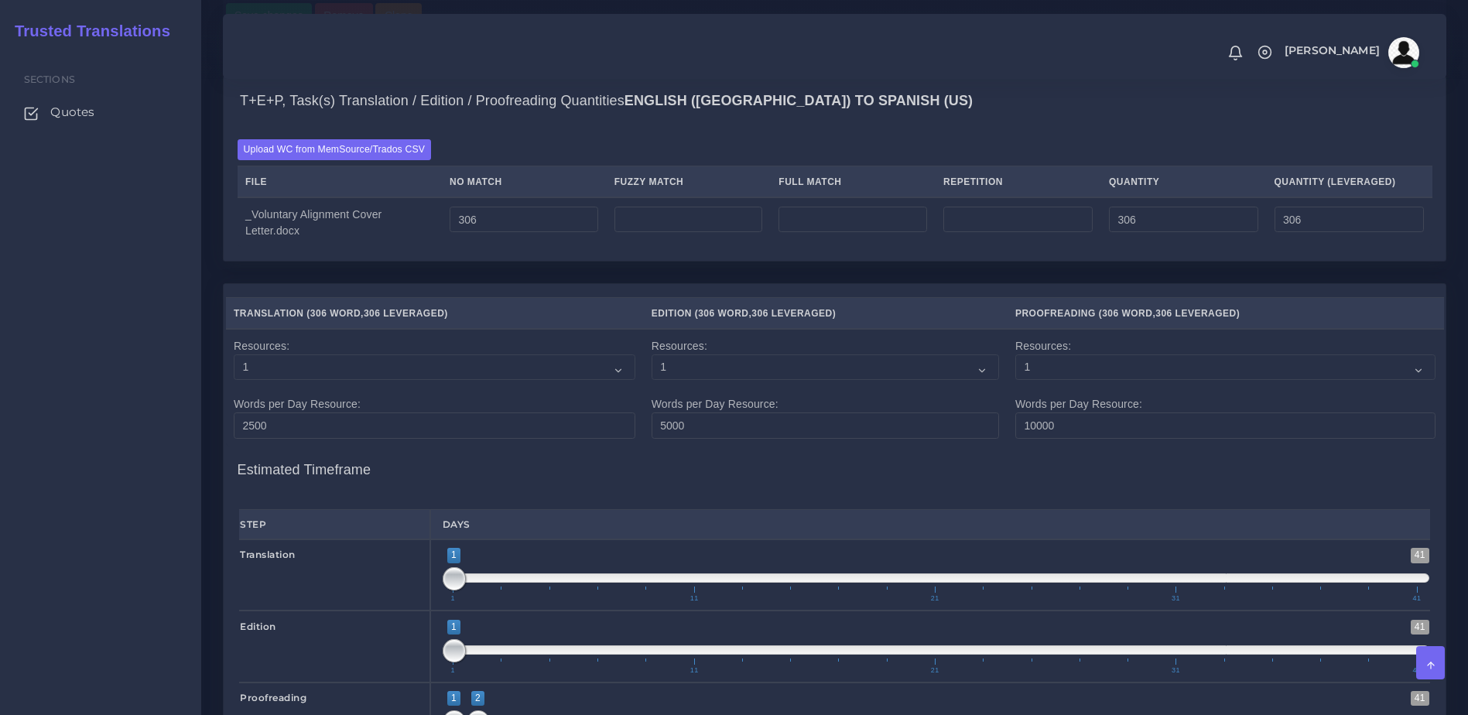
drag, startPoint x: 334, startPoint y: 213, endPoint x: 379, endPoint y: 288, distance: 87.5
click at [379, 247] on div "Upload WC from MemSource/Trados CSV File No Match Fuzzy Match Full Match Repeti…" at bounding box center [835, 193] width 1195 height 108
click at [282, 29] on button "Save changes" at bounding box center [269, 16] width 87 height 26
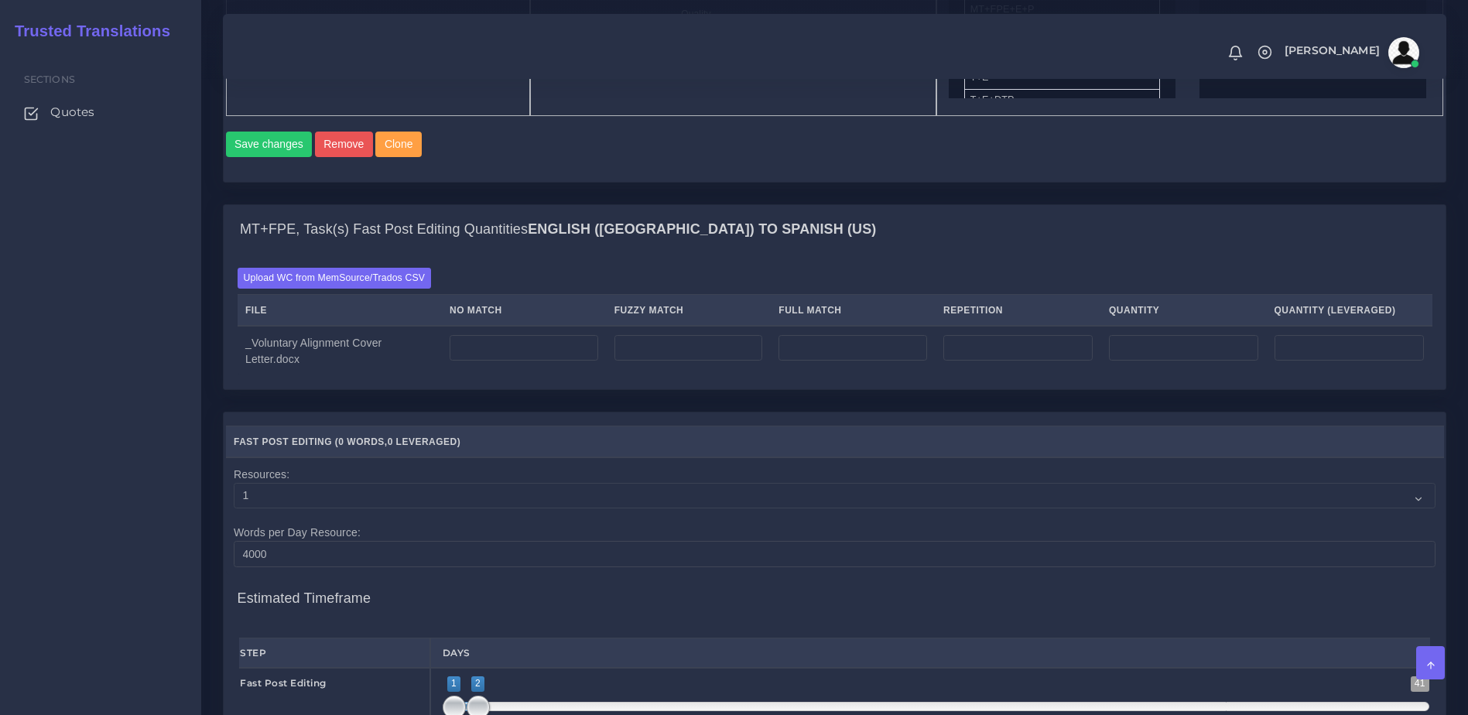
scroll to position [1004, 0]
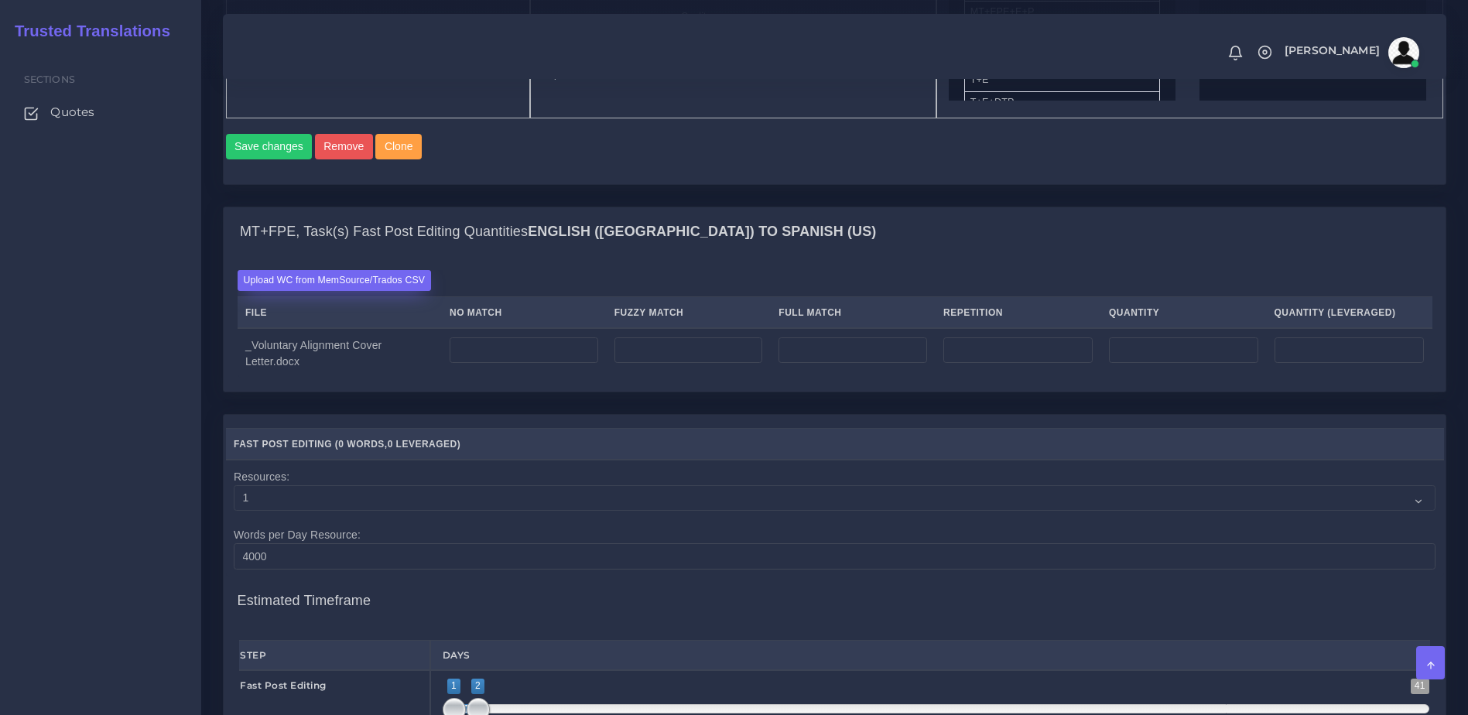
click at [363, 291] on label "Upload WC from MemSource/Trados CSV" at bounding box center [335, 280] width 194 height 21
click at [0, 0] on input "Upload WC from MemSource/Trados CSV" at bounding box center [0, 0] width 0 height 0
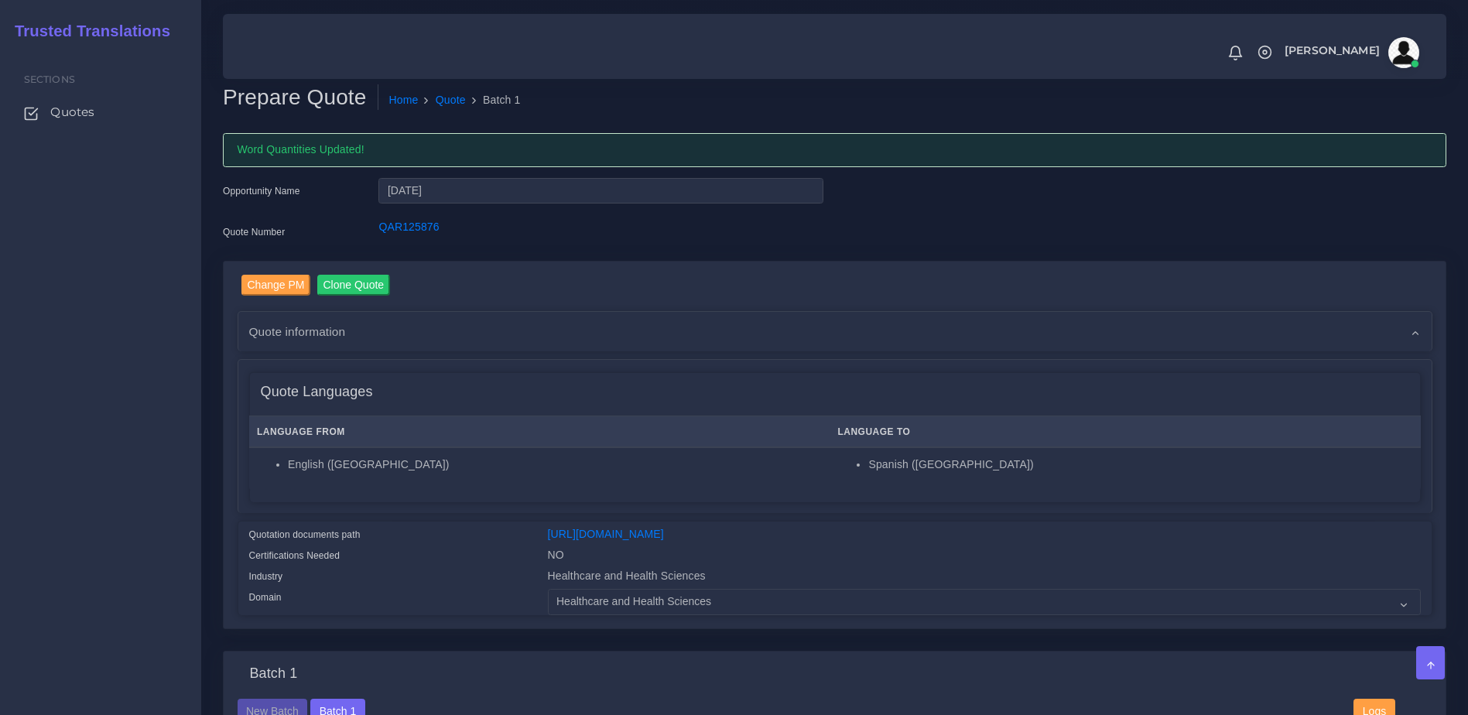
click at [1174, 385] on div "Quote Languages" at bounding box center [835, 392] width 1170 height 39
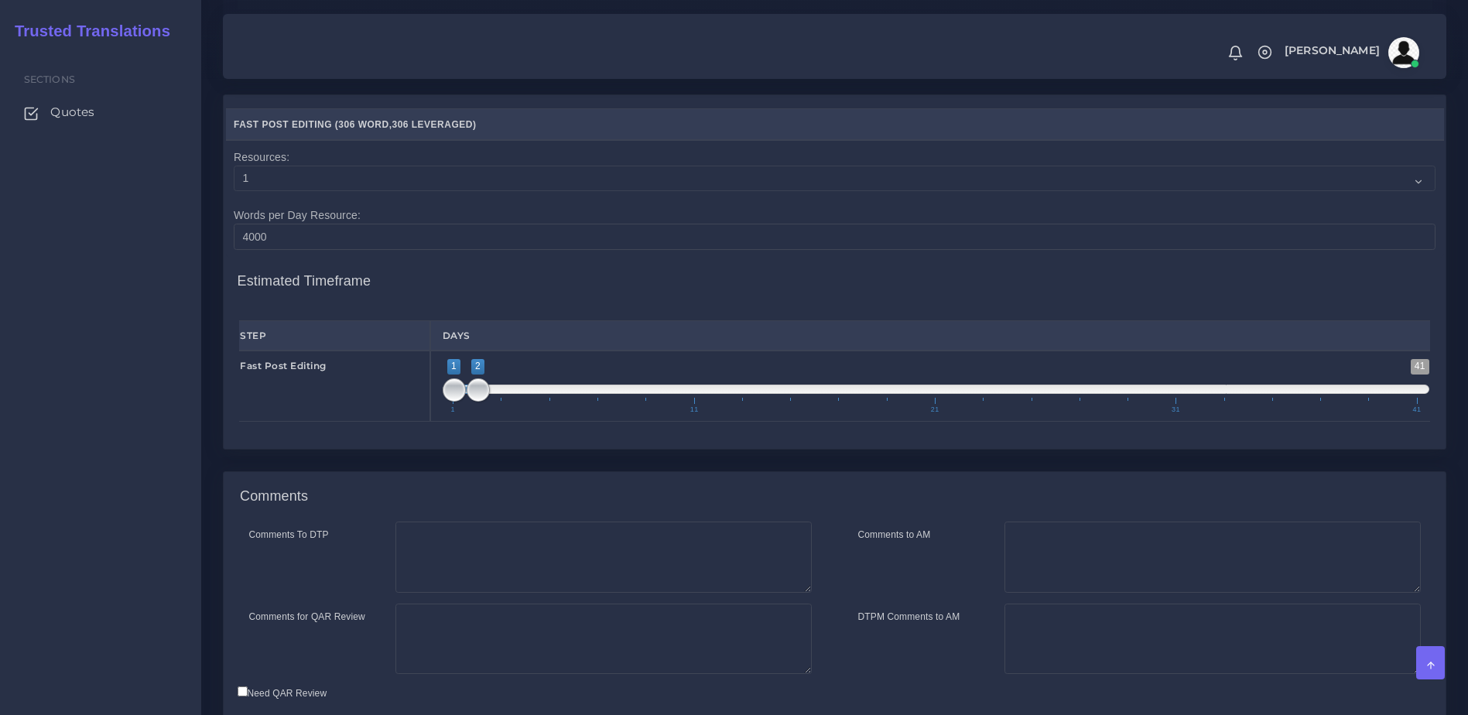
scroll to position [1350, 0]
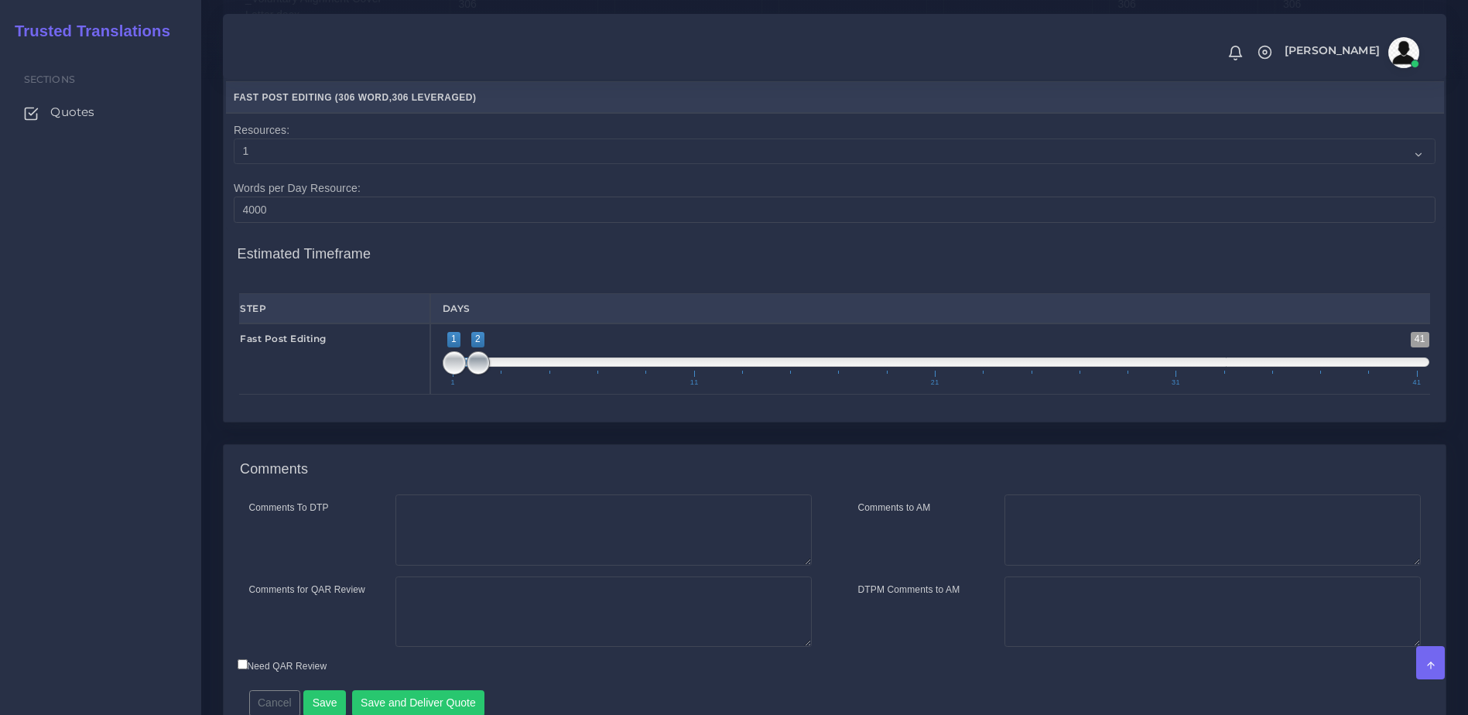
type input "1;1"
drag, startPoint x: 474, startPoint y: 419, endPoint x: 458, endPoint y: 420, distance: 16.3
click at [458, 375] on span at bounding box center [454, 362] width 23 height 23
click at [1004, 556] on textarea "Comments to AM" at bounding box center [1212, 530] width 416 height 71
type textarea "/"
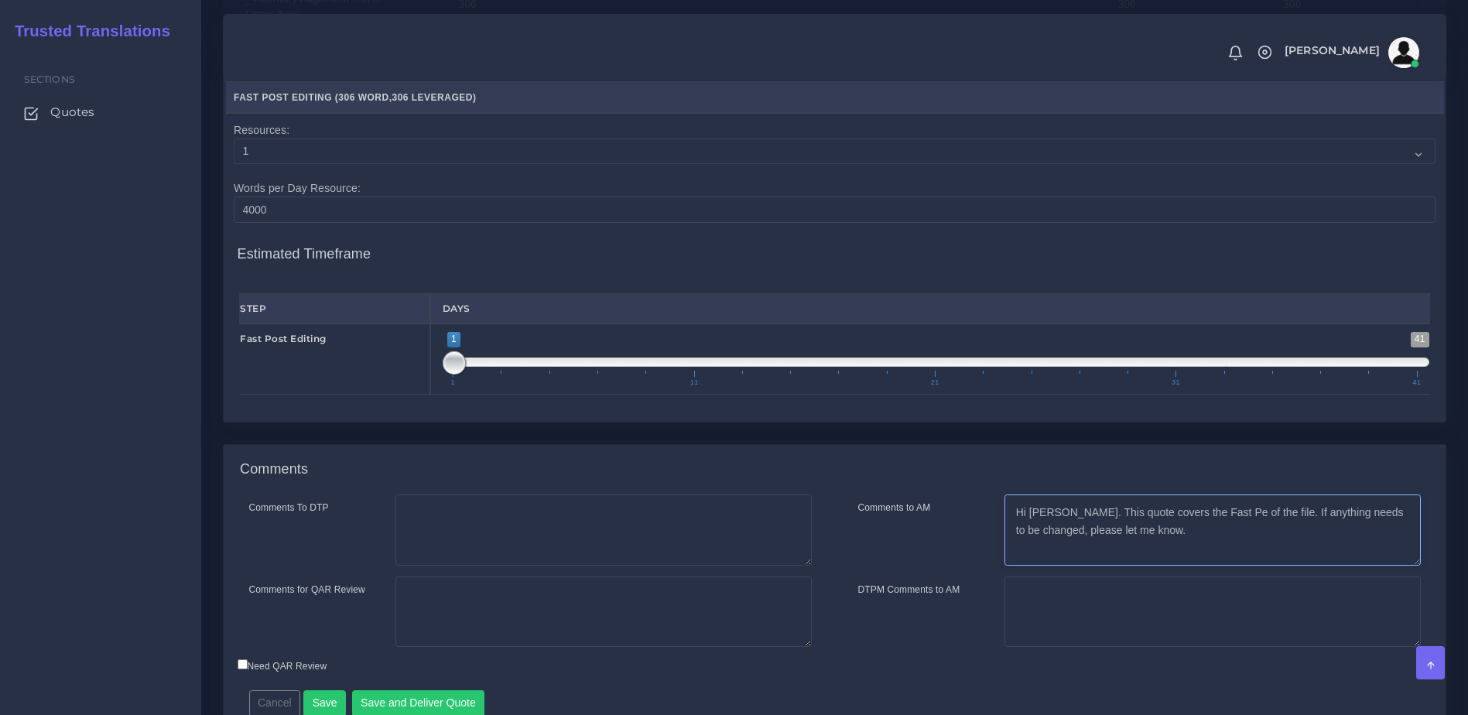
click at [1189, 566] on textarea "Hi [PERSON_NAME]. This quote covers the Fast Pe of the file. If anything needs …" at bounding box center [1212, 530] width 416 height 71
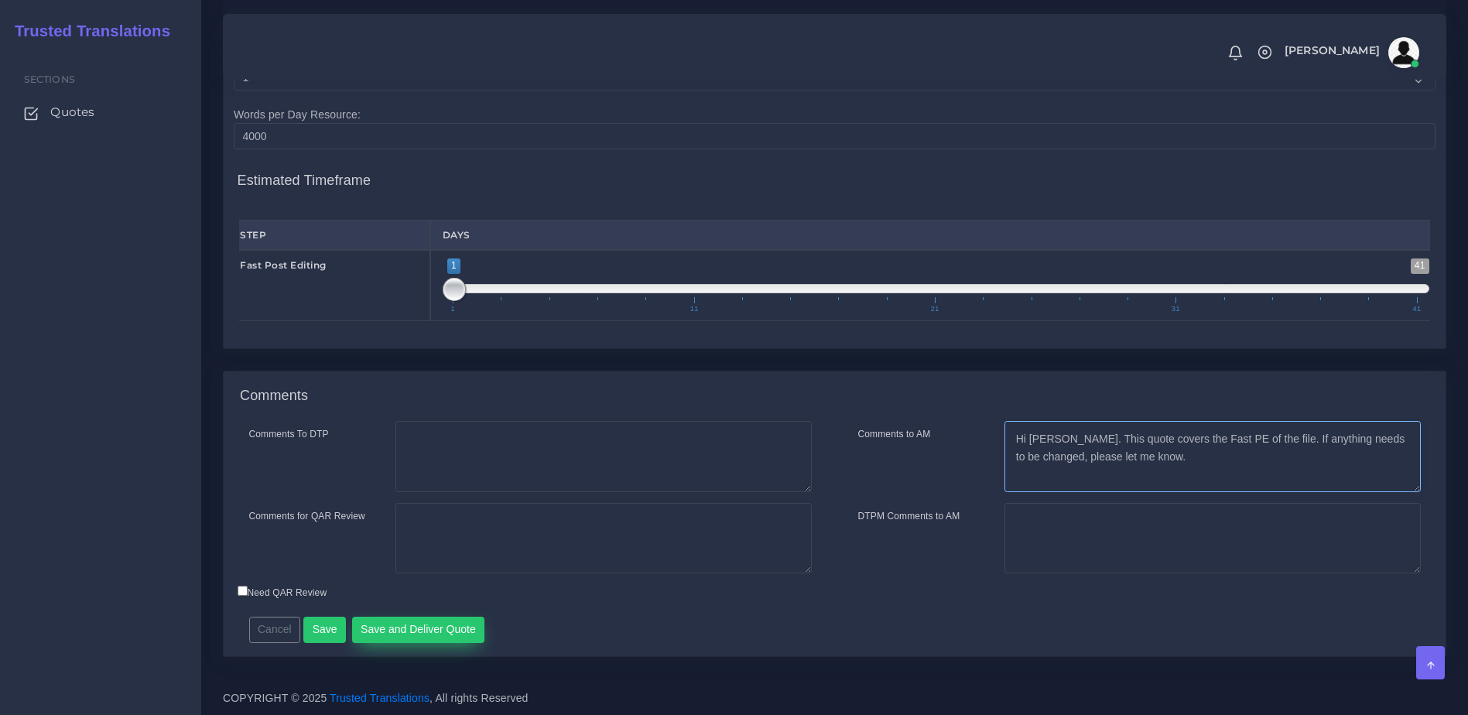
type textarea "Hi [PERSON_NAME]. This quote covers the Fast PE of the file. If anything needs …"
click at [391, 622] on button "Save and Deliver Quote" at bounding box center [418, 630] width 133 height 26
